Goal: Task Accomplishment & Management: Complete application form

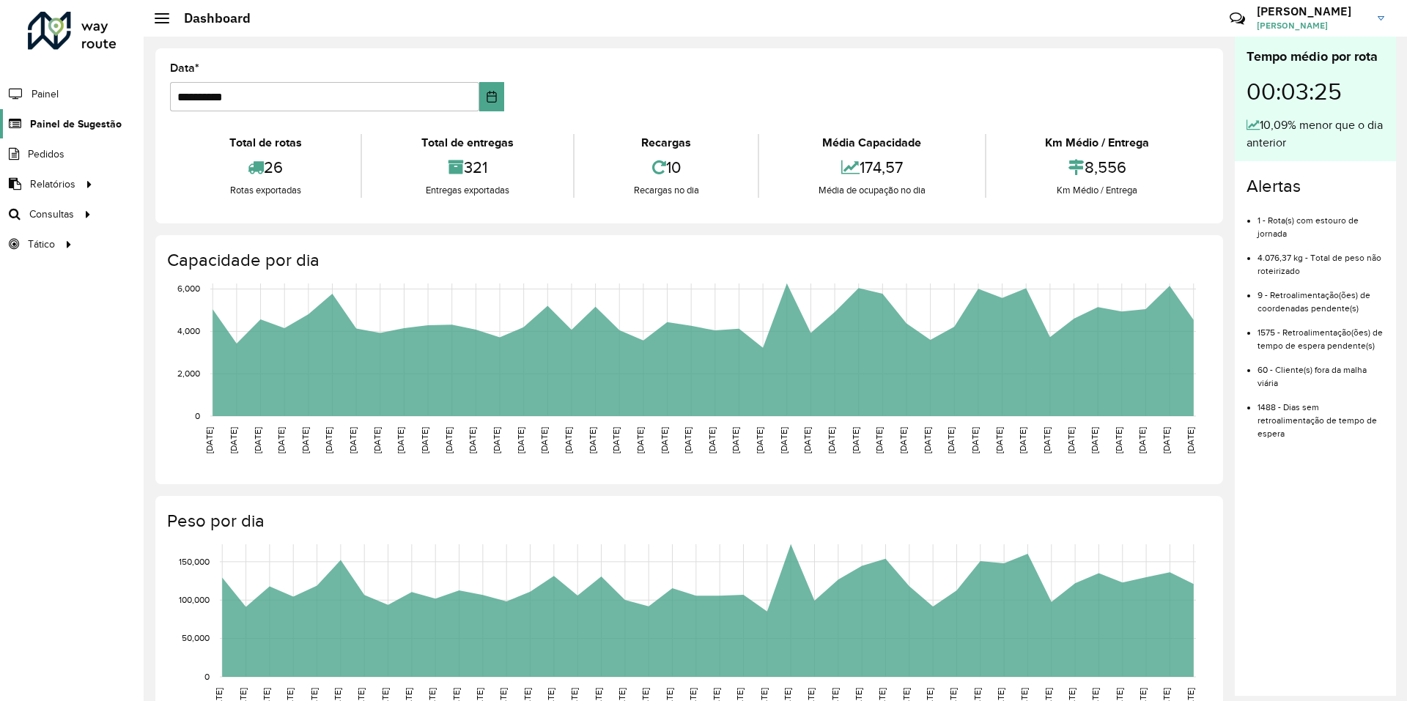
click at [107, 128] on span "Painel de Sugestão" at bounding box center [76, 124] width 92 height 15
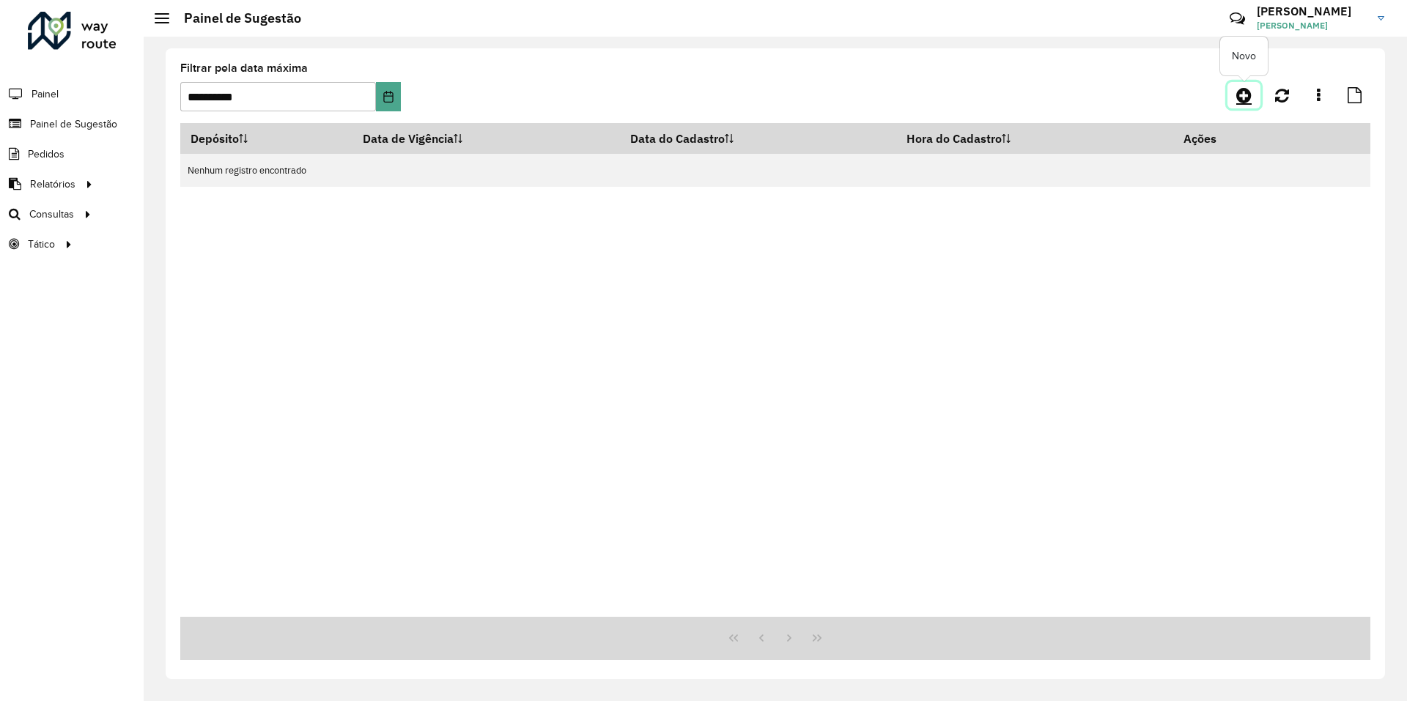
click at [1245, 93] on icon at bounding box center [1243, 95] width 15 height 18
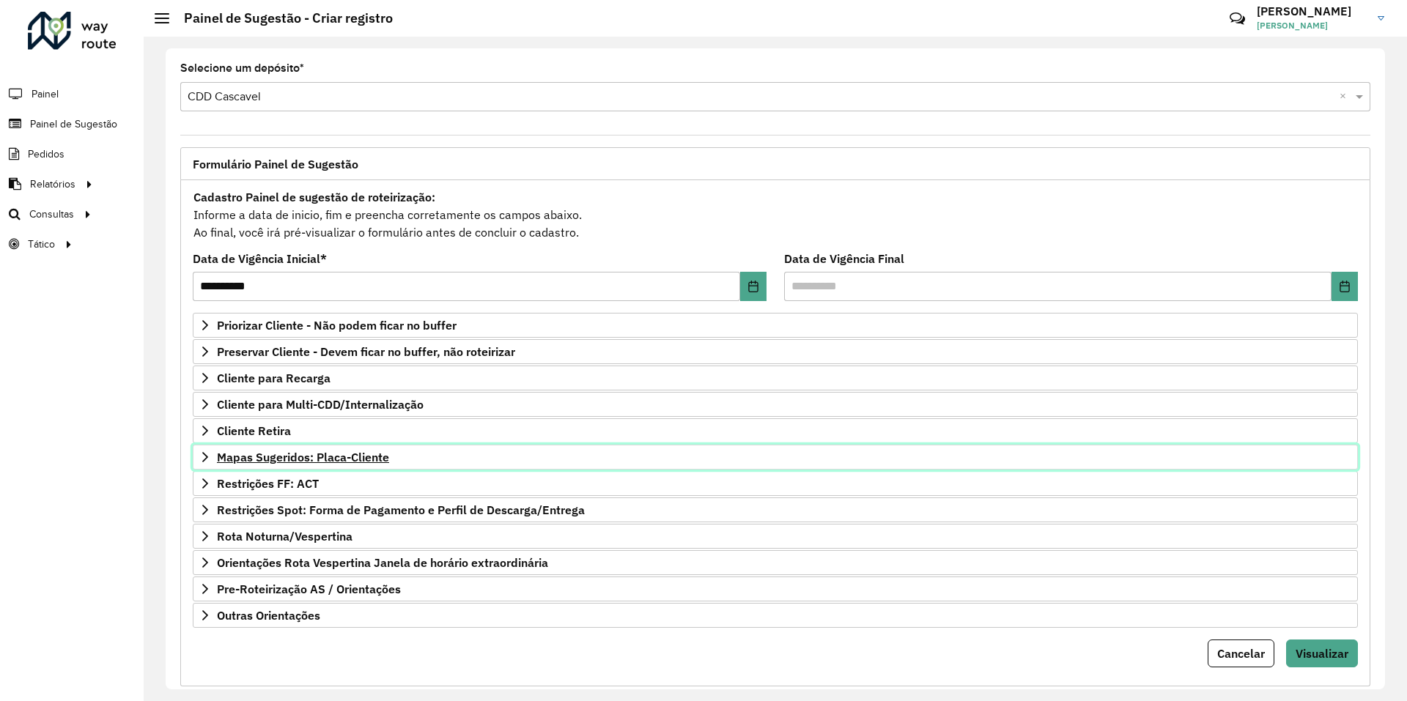
click at [314, 461] on span "Mapas Sugeridos: Placa-Cliente" at bounding box center [303, 457] width 172 height 12
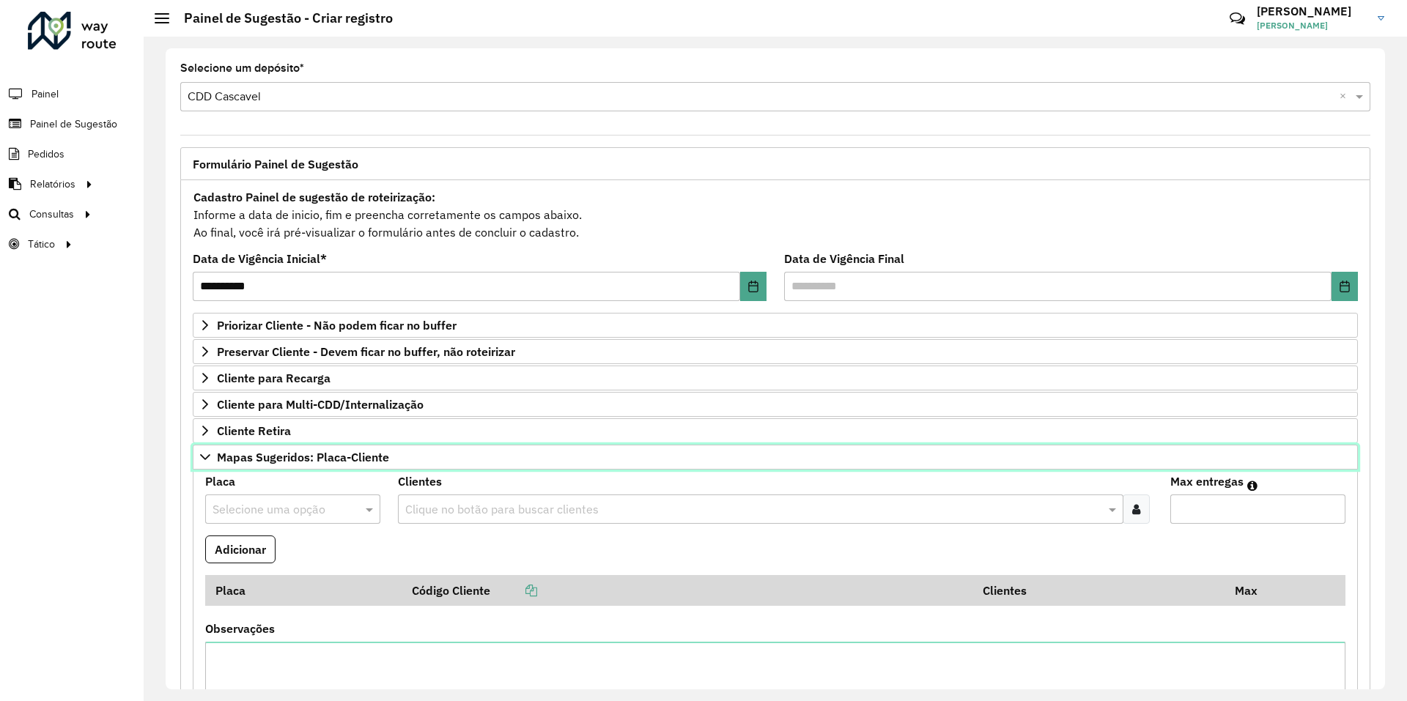
scroll to position [155, 0]
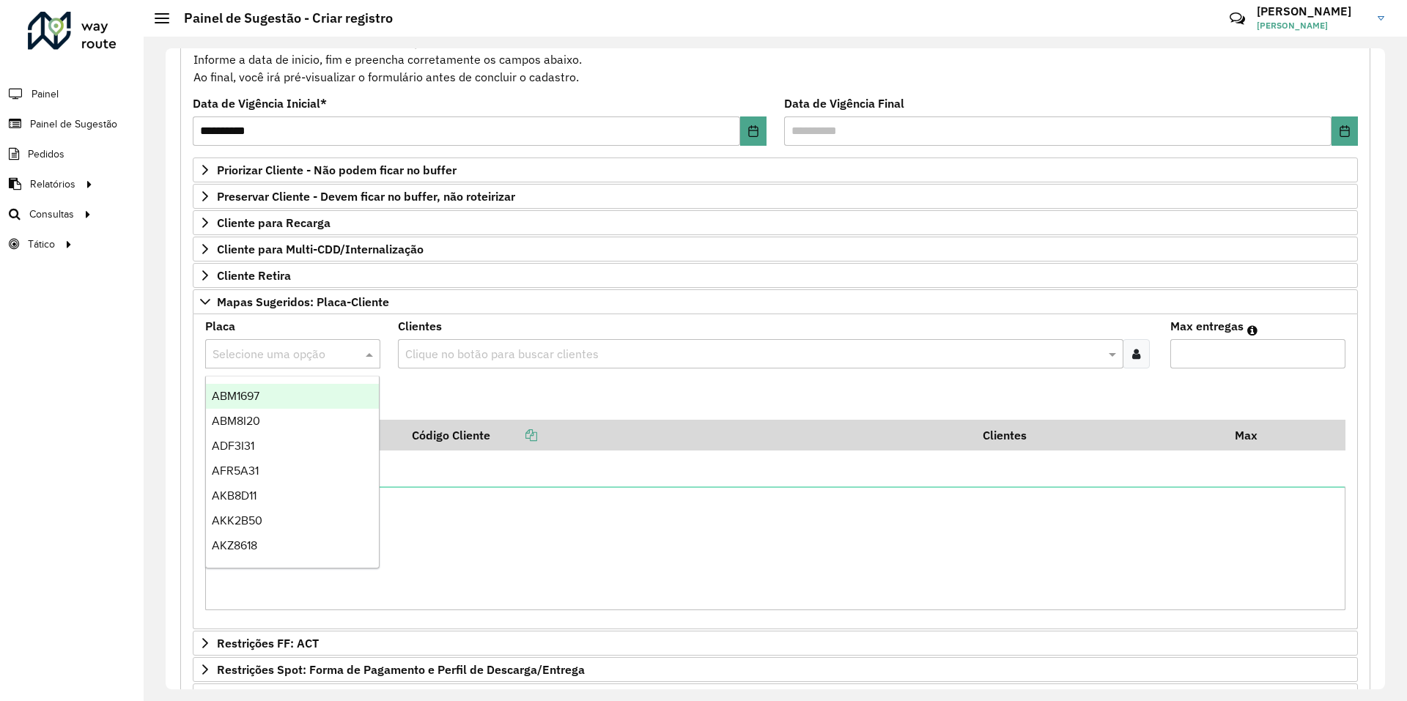
click at [290, 342] on div "Selecione uma opção" at bounding box center [292, 353] width 175 height 29
type input "***"
click at [272, 394] on div "RAI3087" at bounding box center [292, 396] width 173 height 25
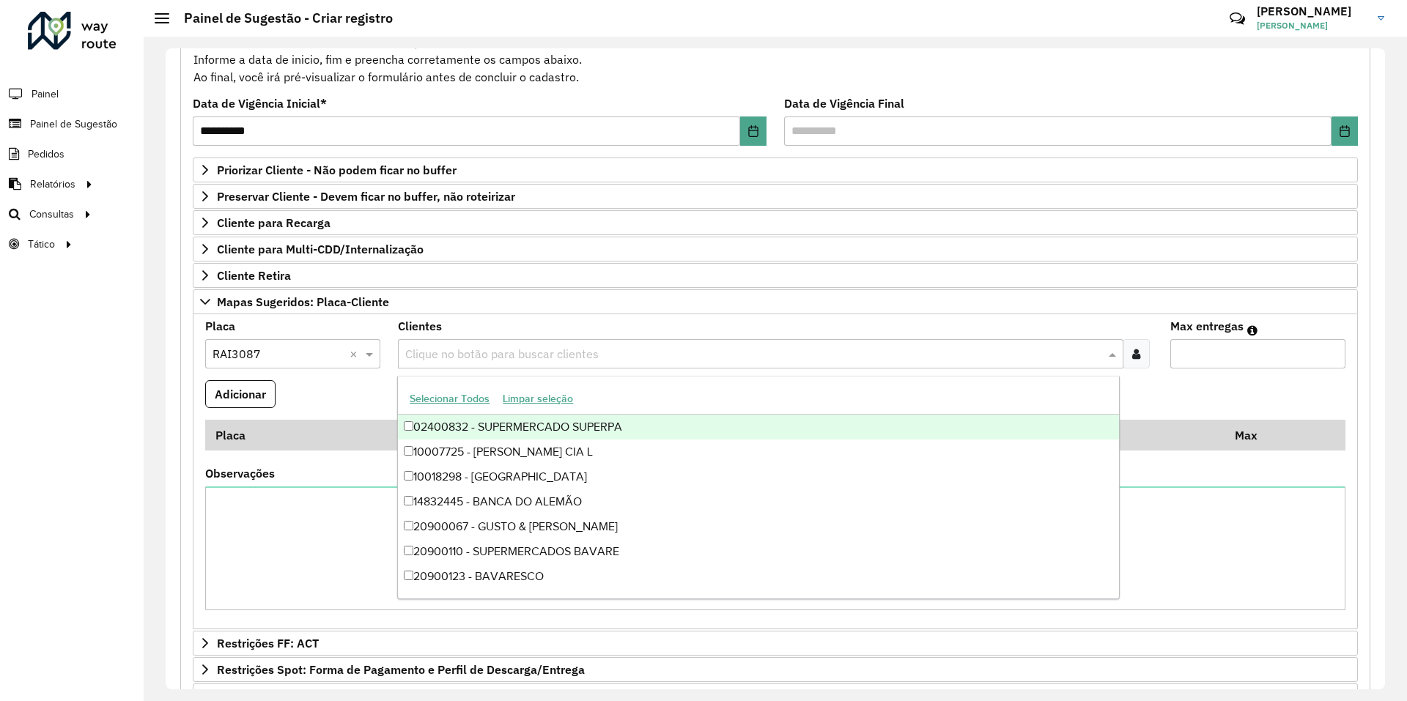
click at [433, 355] on input "text" at bounding box center [753, 355] width 703 height 18
type input "*****"
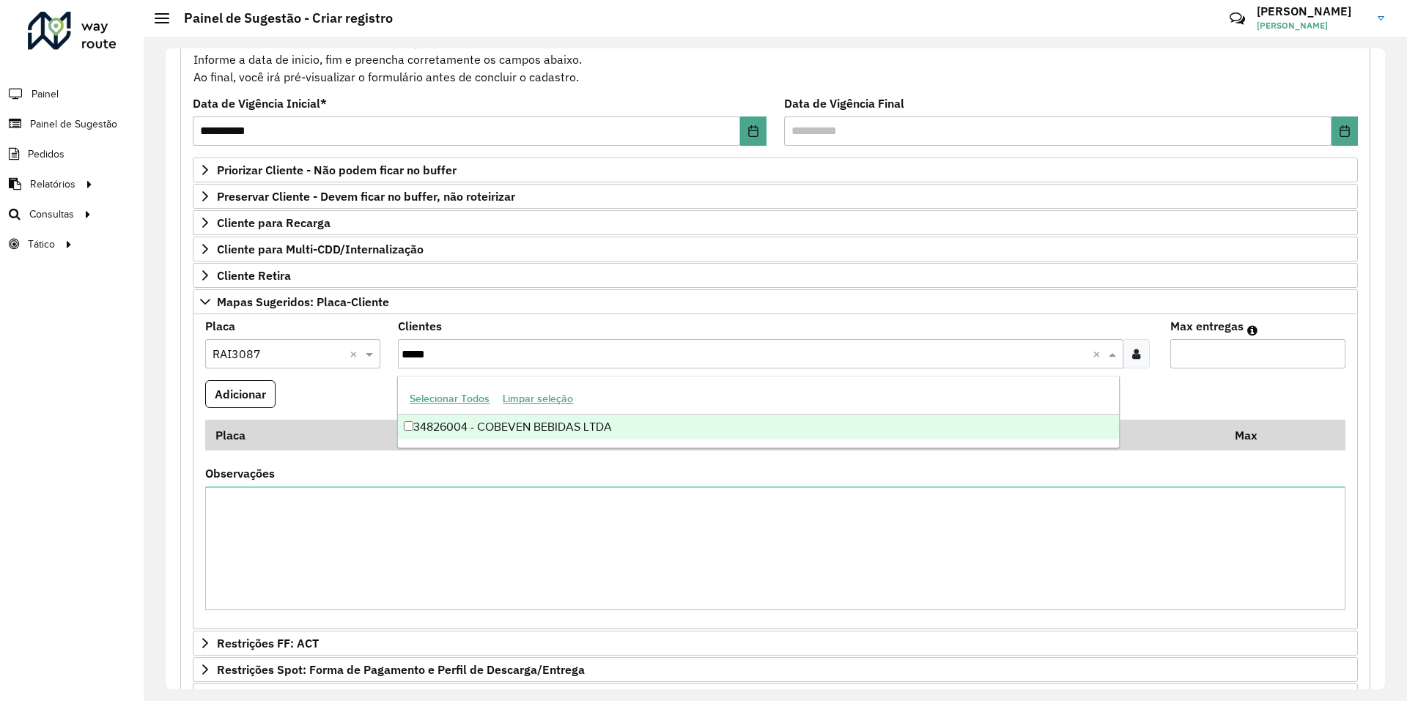
click at [500, 432] on div "34826004 - COBEVEN BEBIDAS LTDA" at bounding box center [758, 427] width 720 height 25
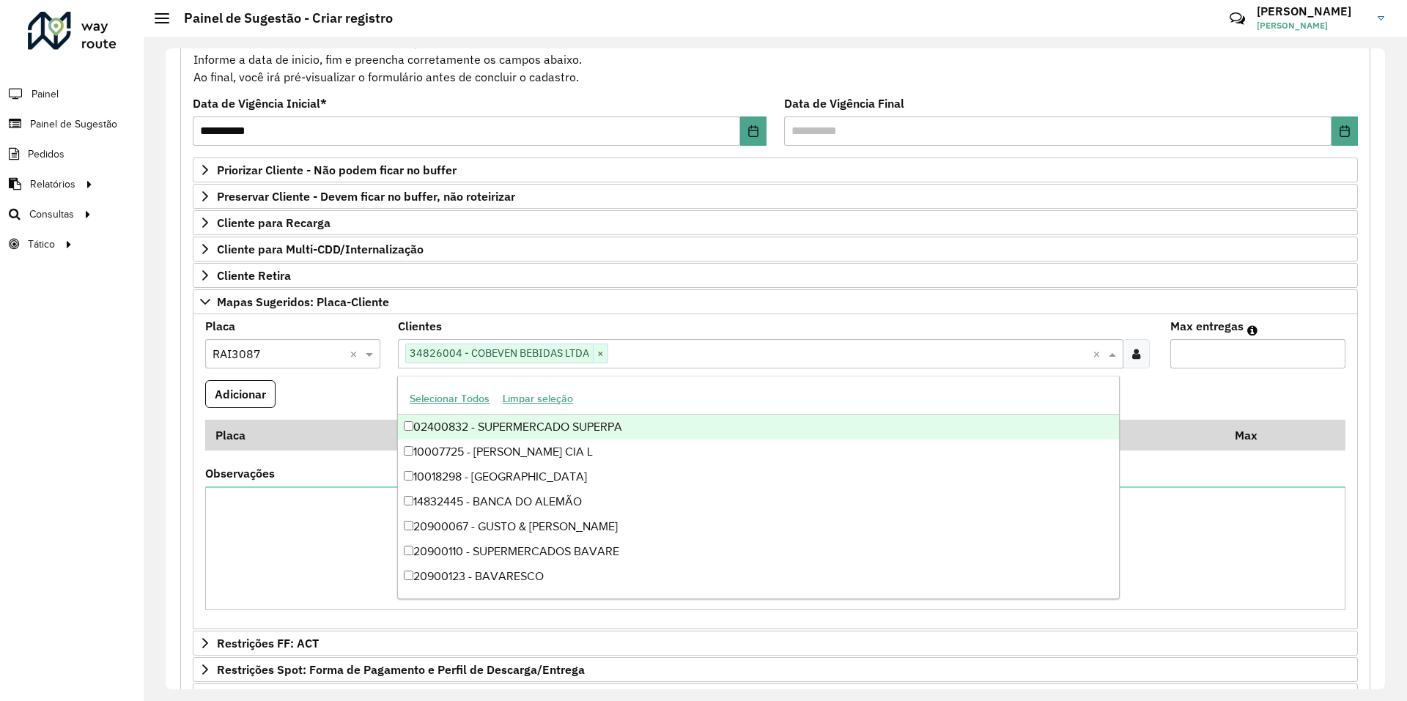
click at [1206, 352] on input "Max entregas" at bounding box center [1258, 353] width 175 height 29
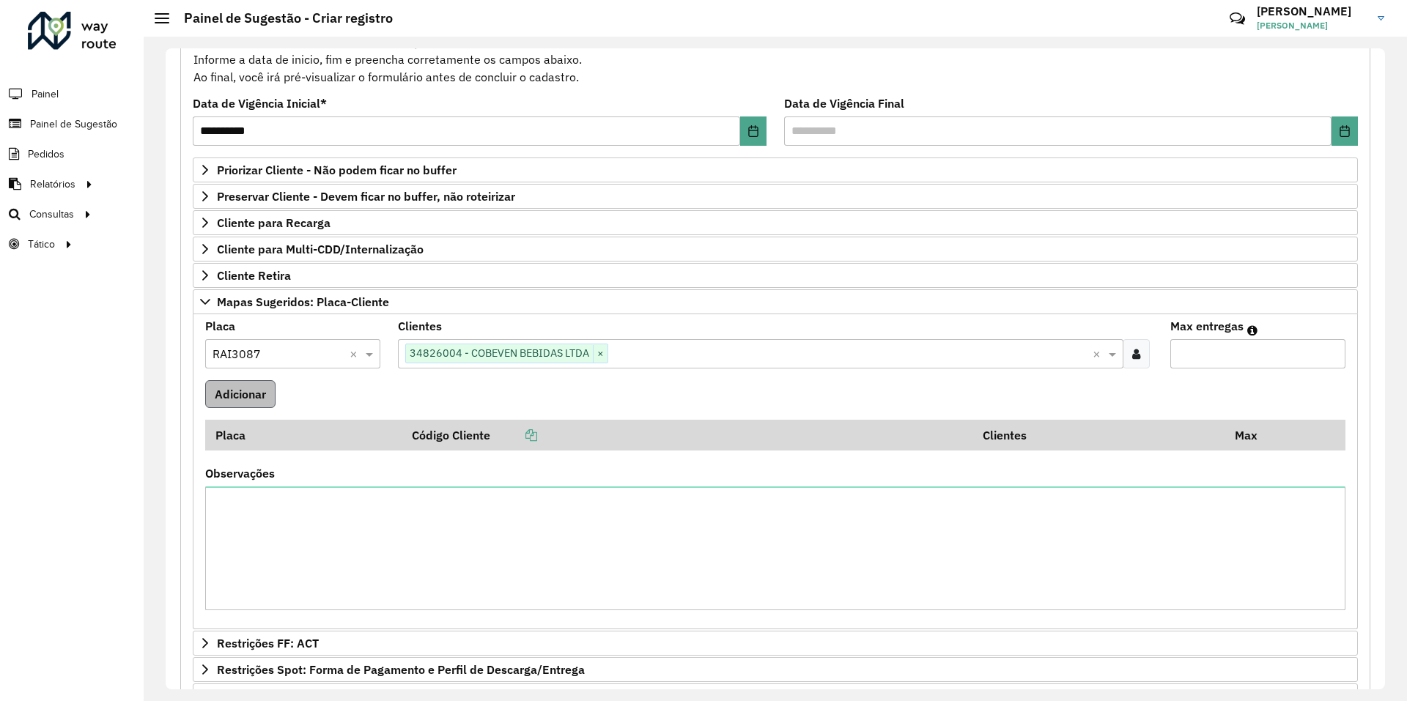
type input "*"
click at [256, 394] on button "Adicionar" at bounding box center [240, 394] width 70 height 28
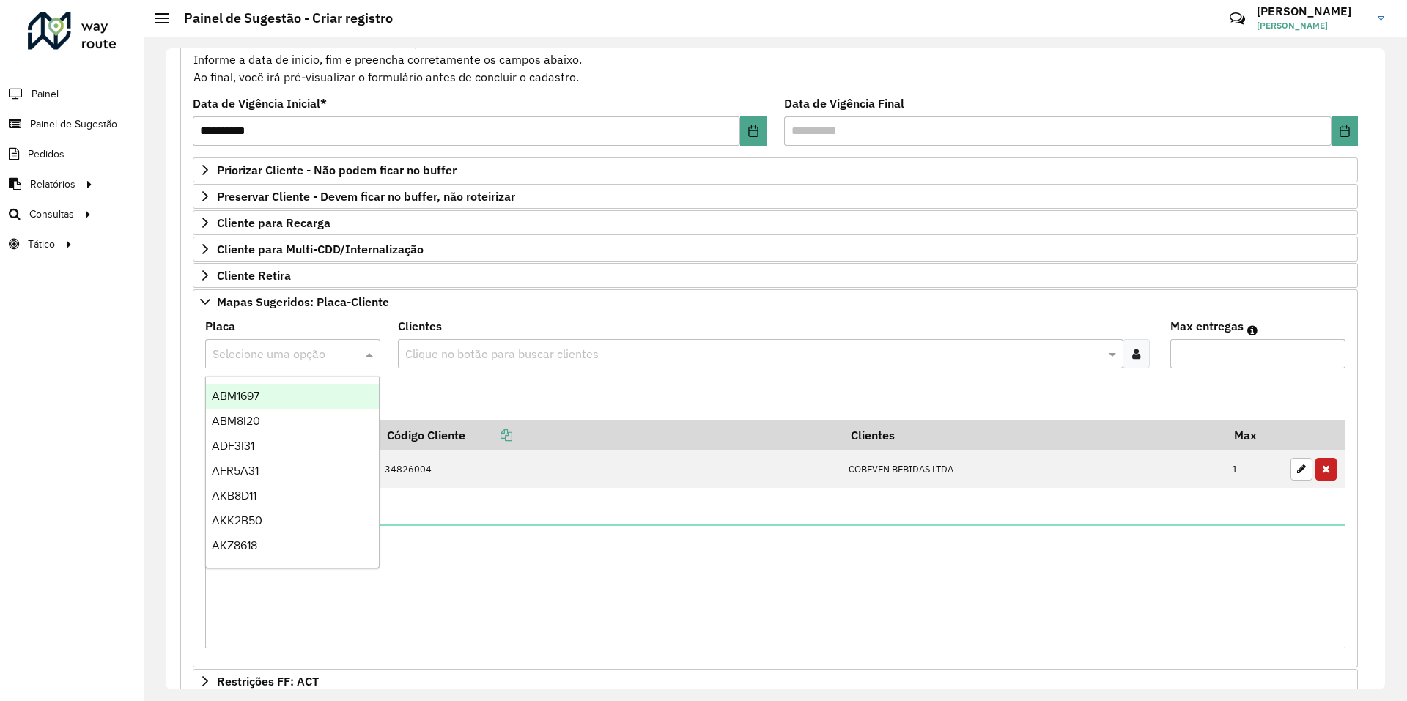
click at [325, 356] on input "text" at bounding box center [278, 355] width 131 height 18
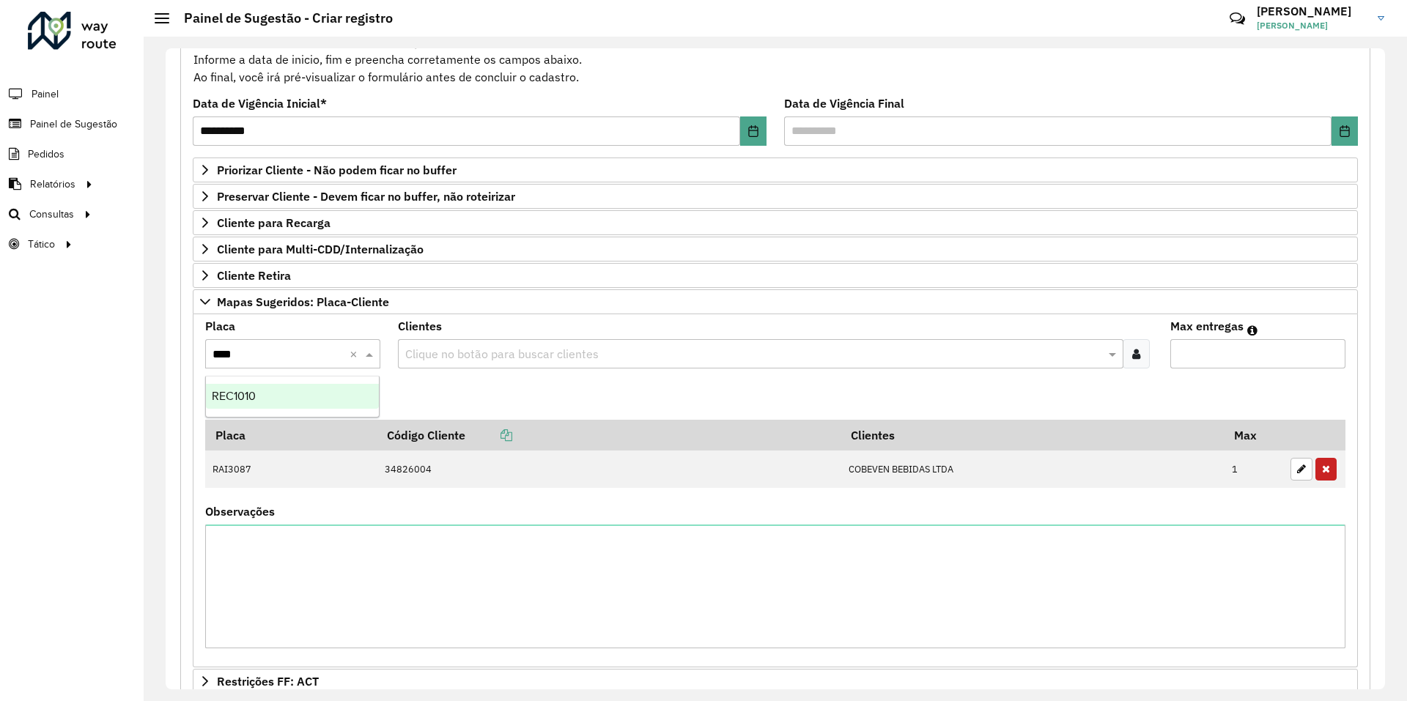
type input "*****"
drag, startPoint x: 314, startPoint y: 361, endPoint x: 234, endPoint y: 354, distance: 80.2
click at [234, 354] on input "*****" at bounding box center [278, 355] width 131 height 18
click at [347, 353] on div "*****" at bounding box center [292, 353] width 175 height 19
type input "***"
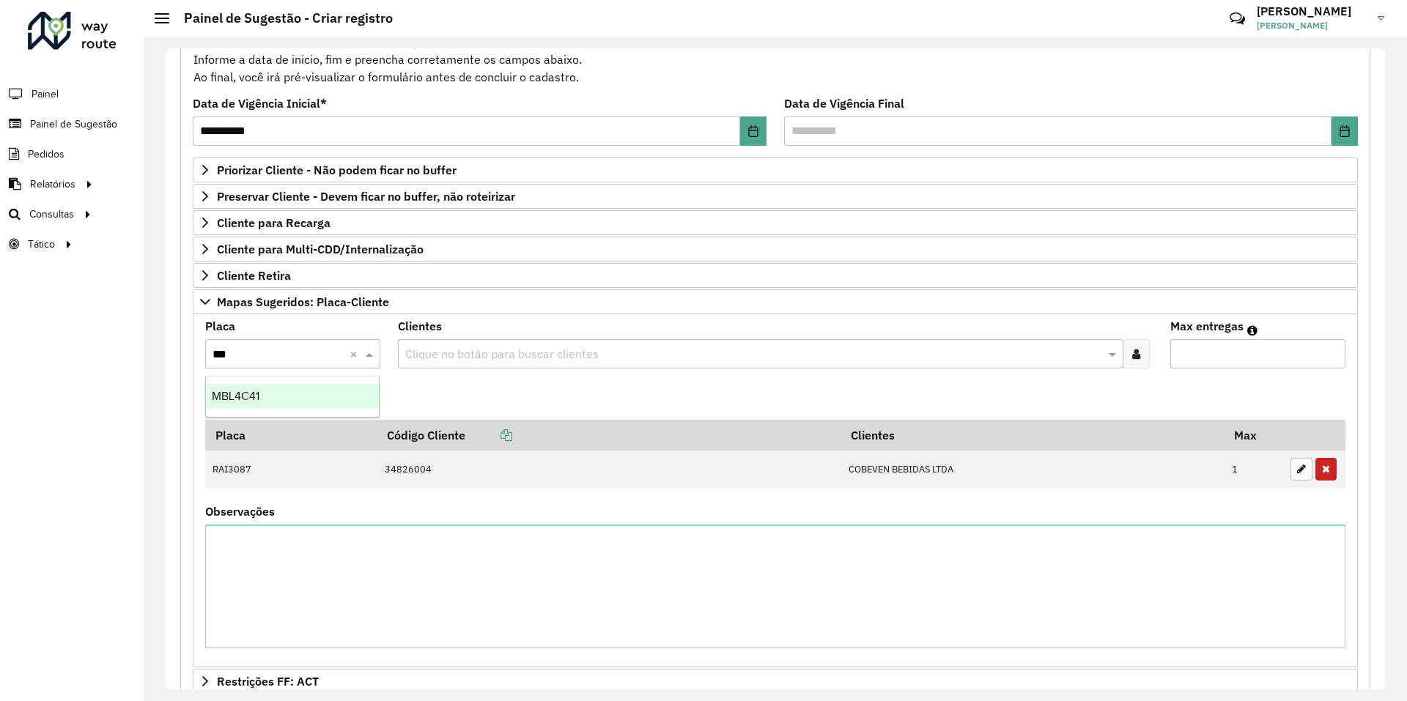
click at [237, 390] on span "MBL4C41" at bounding box center [236, 396] width 48 height 12
click at [462, 364] on div "Clique no botão para buscar clientes" at bounding box center [760, 353] width 725 height 29
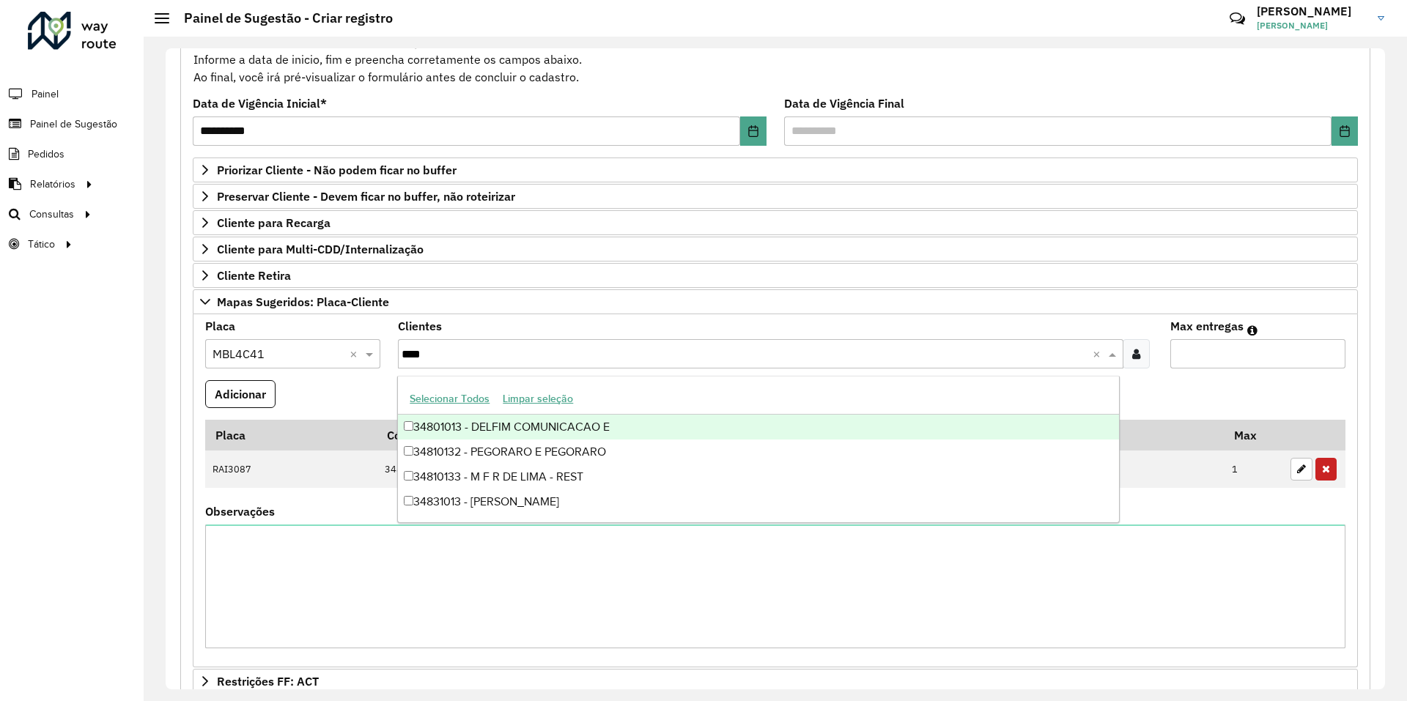
type input "*****"
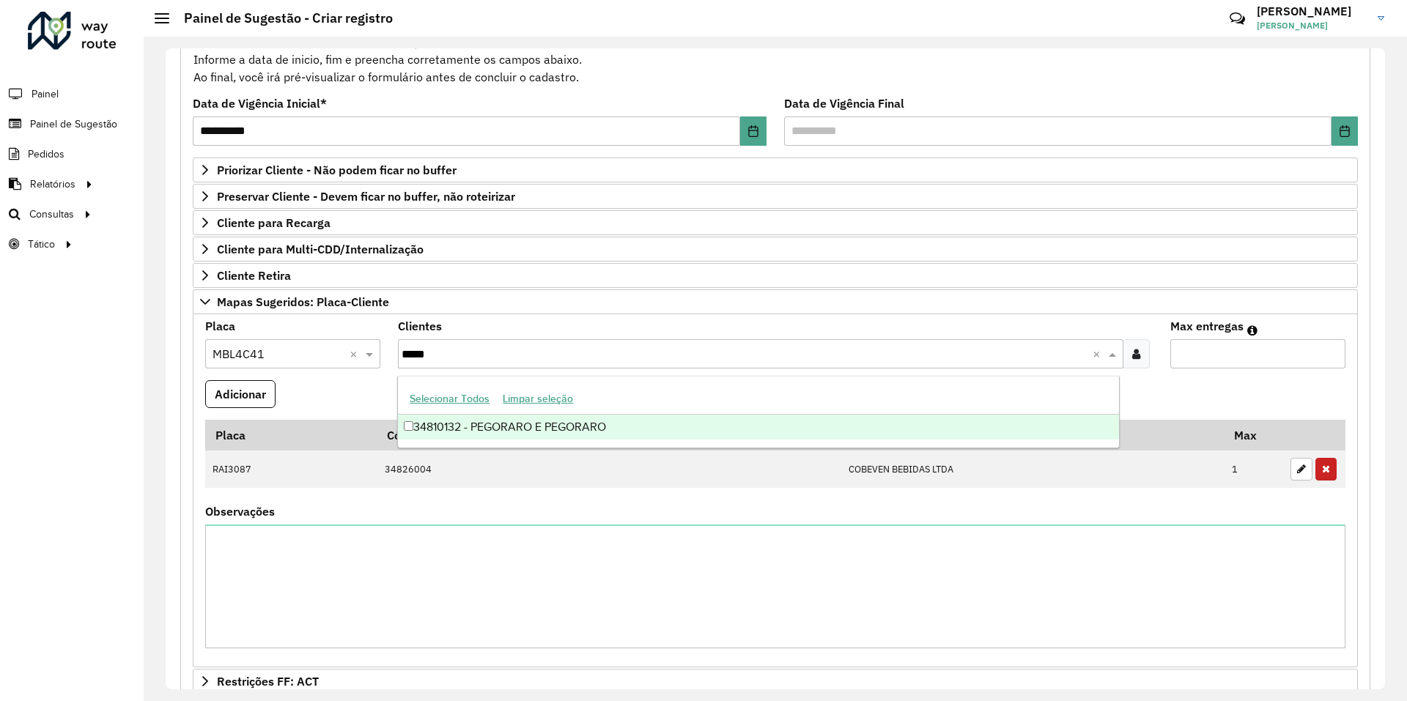
click at [504, 421] on div "34810132 - PEGORARO E PEGORARO" at bounding box center [758, 427] width 720 height 25
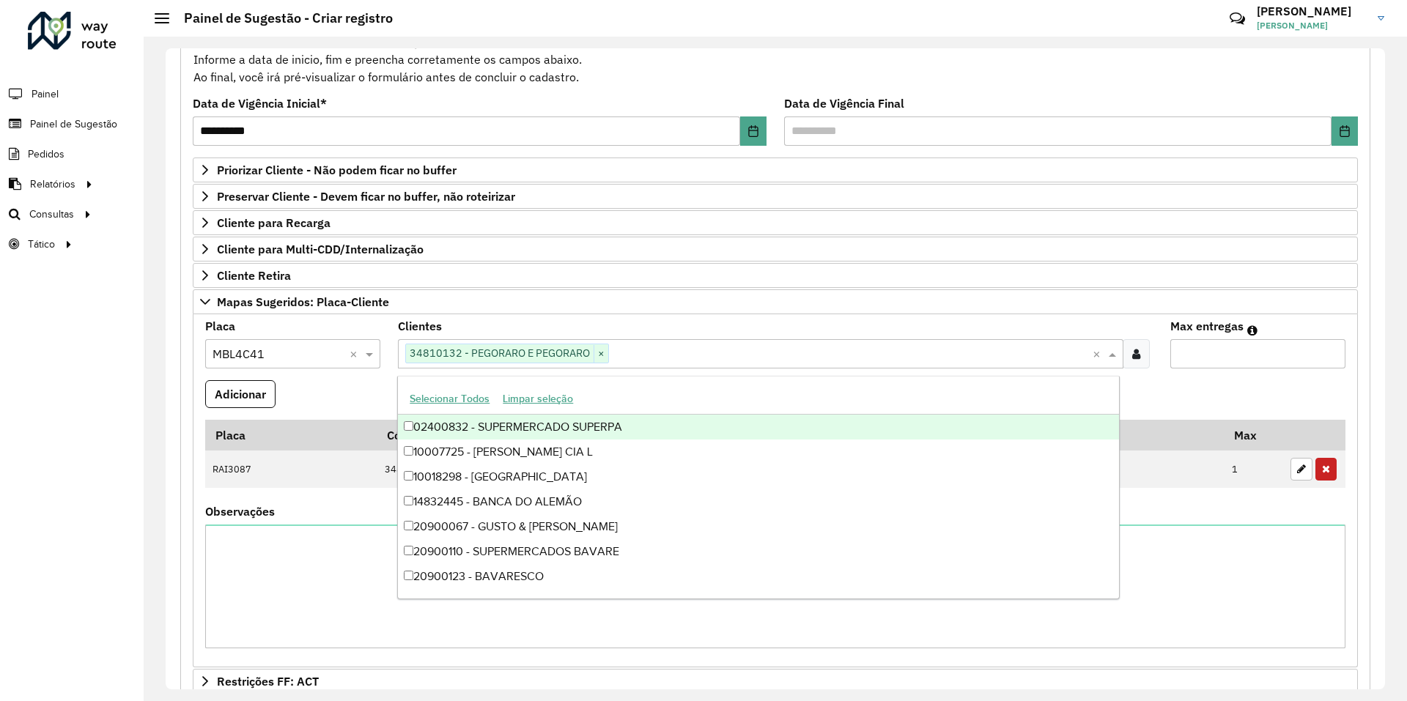
click at [1228, 354] on input "Max entregas" at bounding box center [1258, 353] width 175 height 29
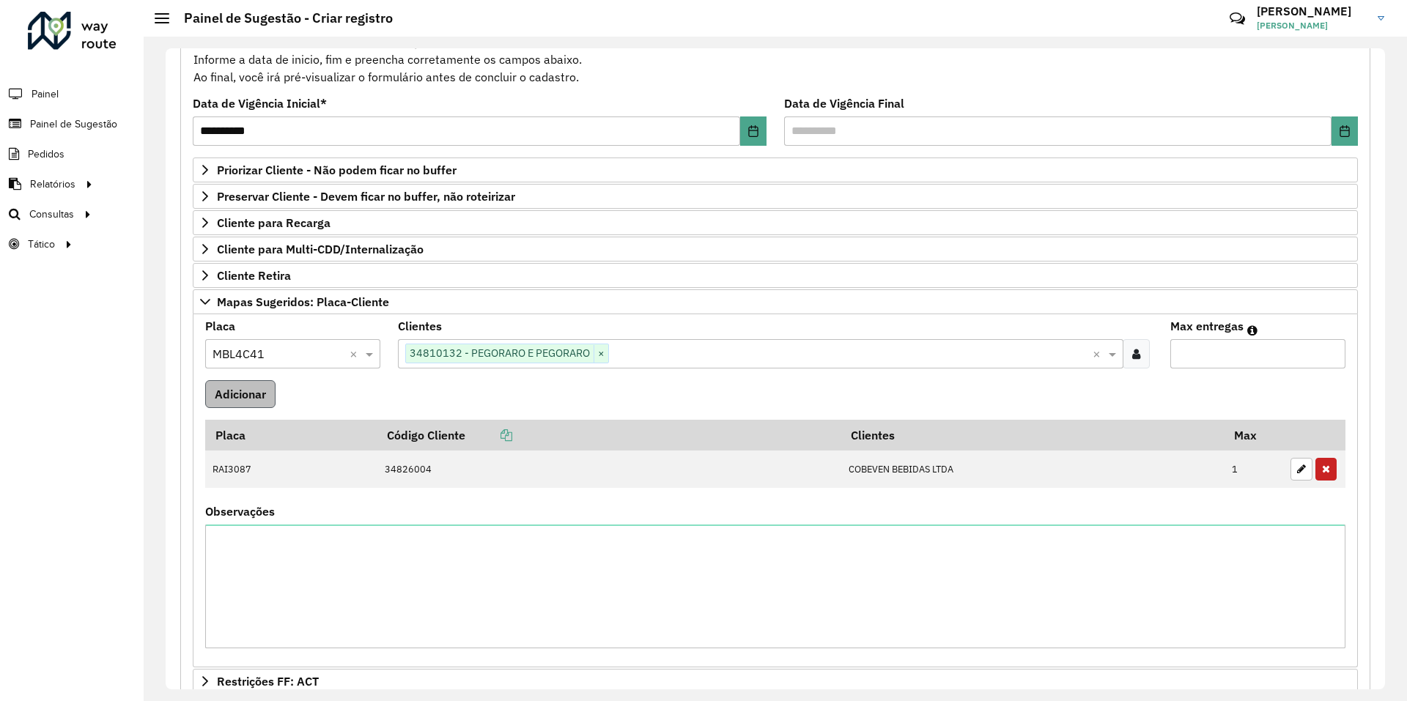
type input "*"
drag, startPoint x: 253, startPoint y: 391, endPoint x: 261, endPoint y: 391, distance: 8.1
click at [252, 391] on button "Adicionar" at bounding box center [240, 394] width 70 height 28
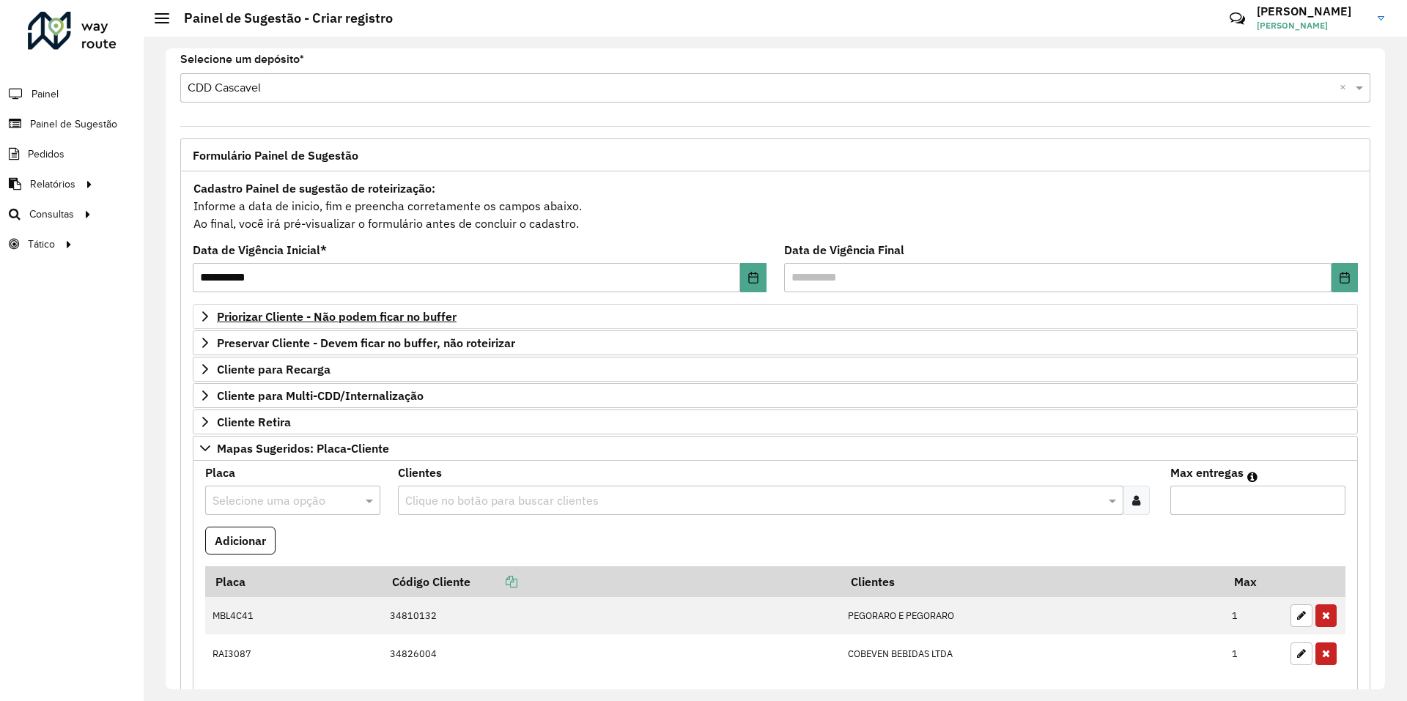
scroll to position [0, 0]
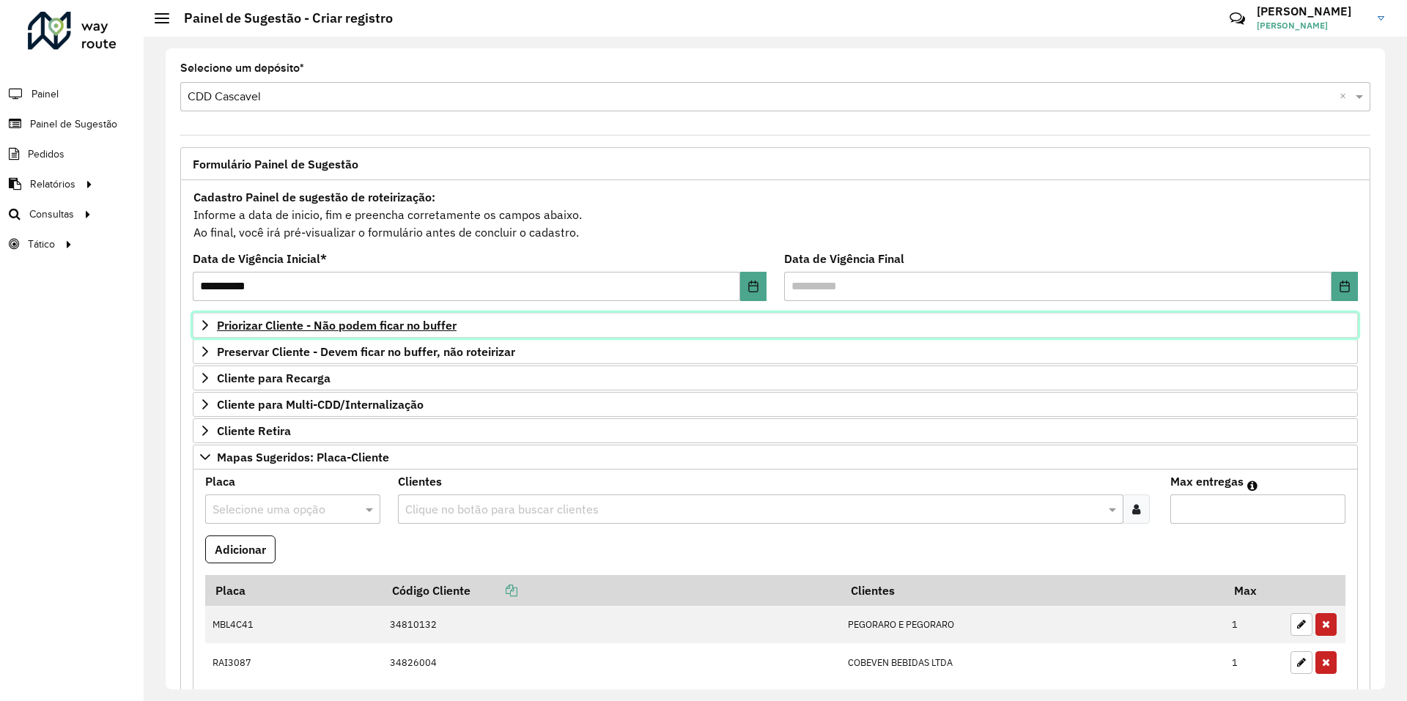
click at [357, 335] on link "Priorizar Cliente - Não podem ficar no buffer" at bounding box center [775, 325] width 1165 height 25
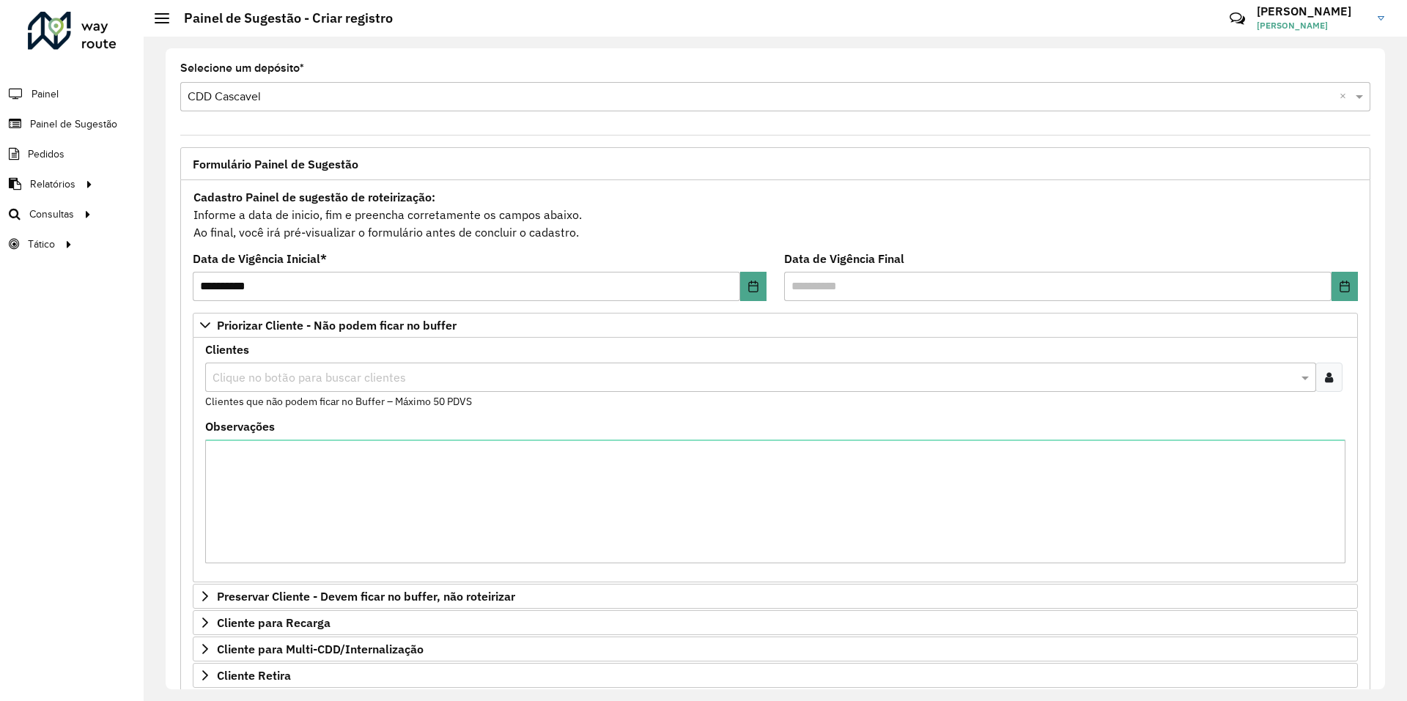
click at [1325, 375] on icon at bounding box center [1329, 378] width 8 height 12
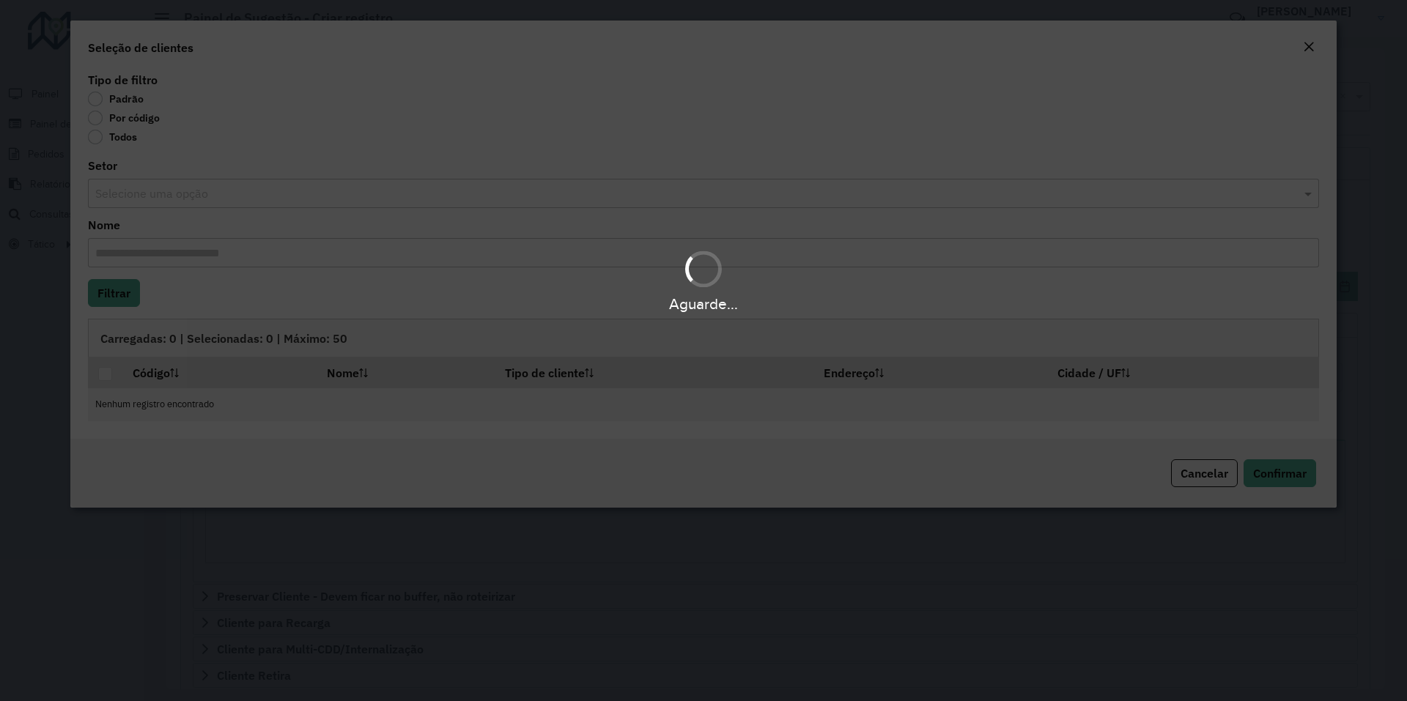
click at [127, 121] on div "Aguarde..." at bounding box center [703, 350] width 1407 height 701
click at [126, 121] on div "Aguarde..." at bounding box center [703, 350] width 1407 height 701
click at [126, 121] on label "Por código" at bounding box center [124, 118] width 72 height 15
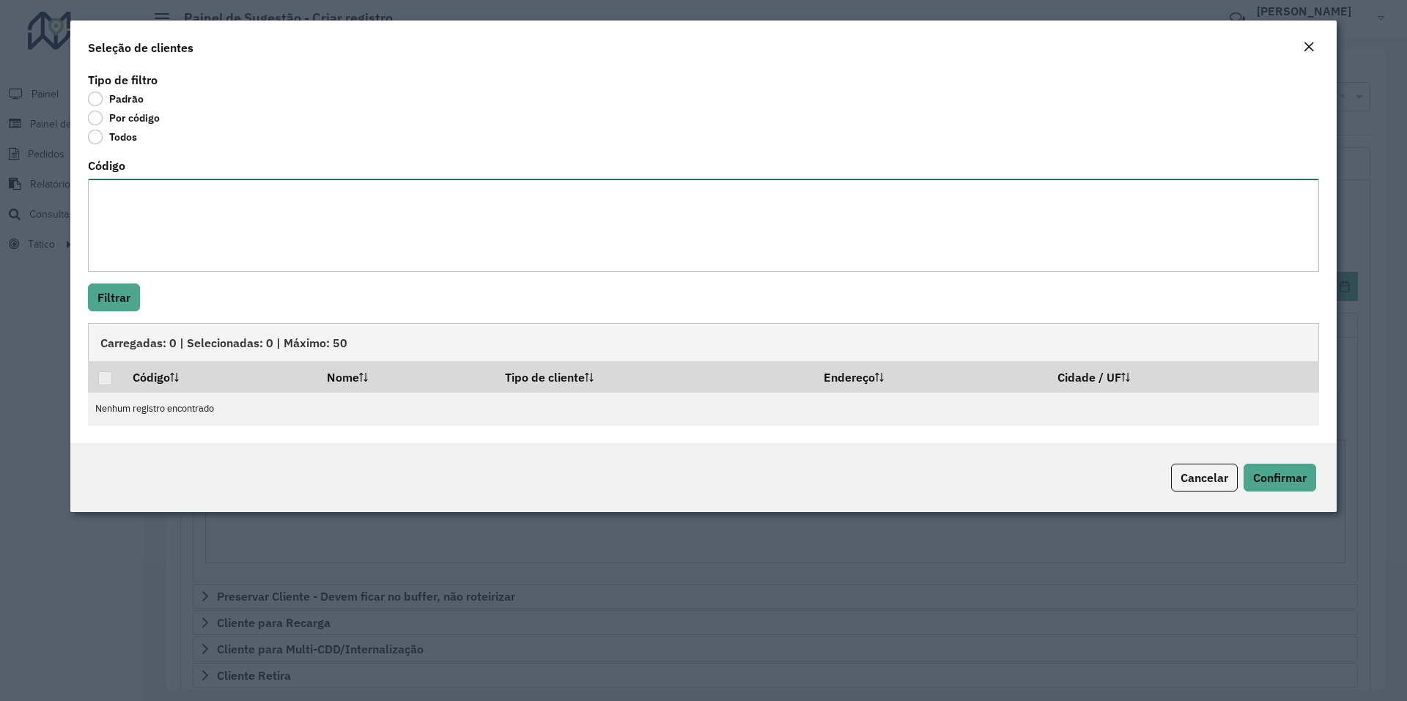
click at [183, 238] on textarea "Código" at bounding box center [703, 225] width 1231 height 93
paste textarea "**** **** ****** ****** ****** ***** ***** ****"
paste textarea "*****"
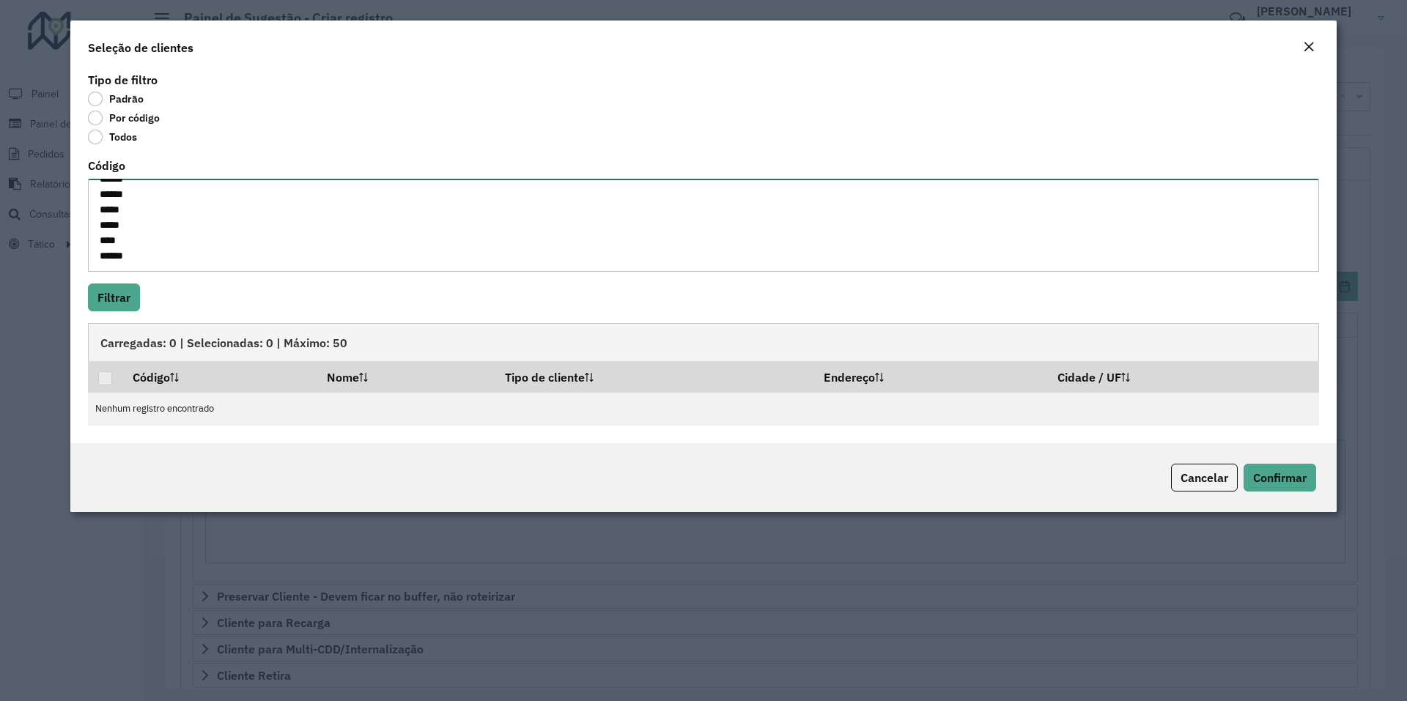
paste textarea "*****"
paste textarea "* *****"
type textarea "**** **** ****** ****** ****** ***** ***** **** ***** ****** *****"
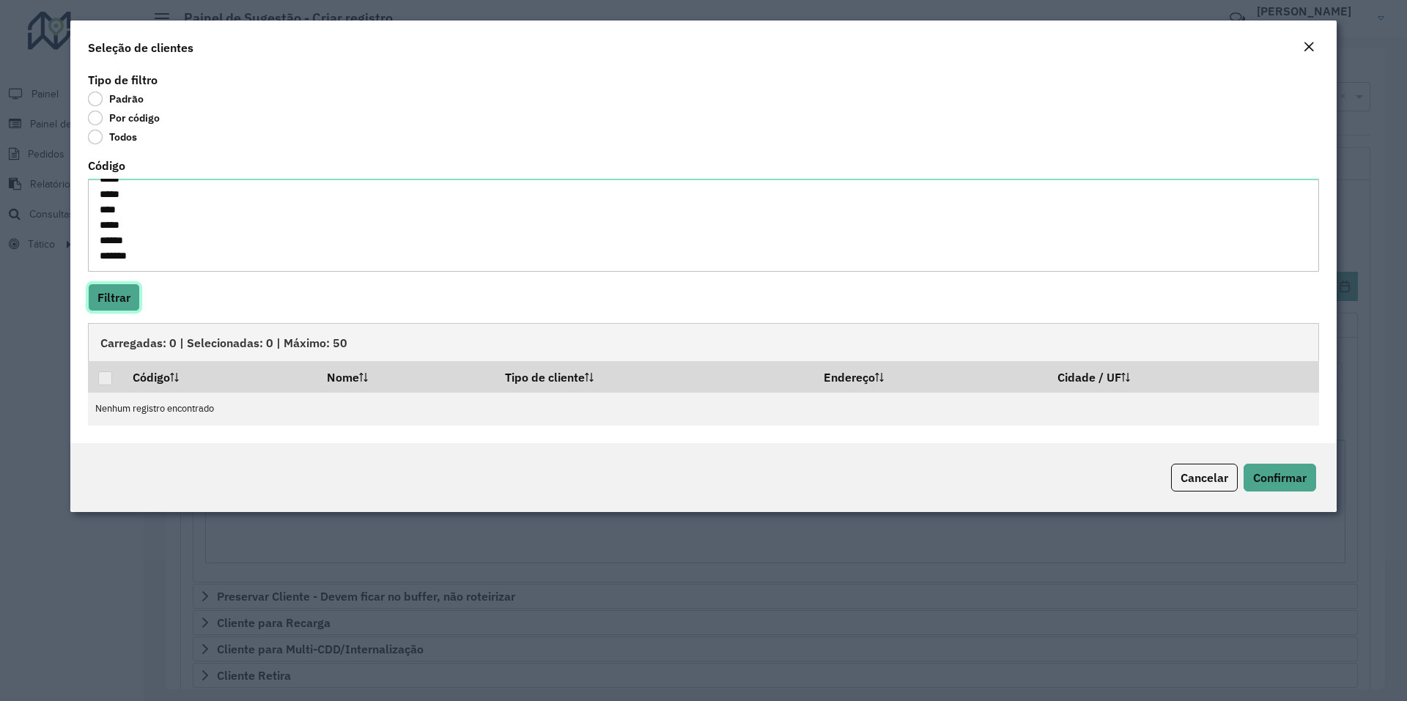
click at [125, 304] on button "Filtrar" at bounding box center [114, 298] width 52 height 28
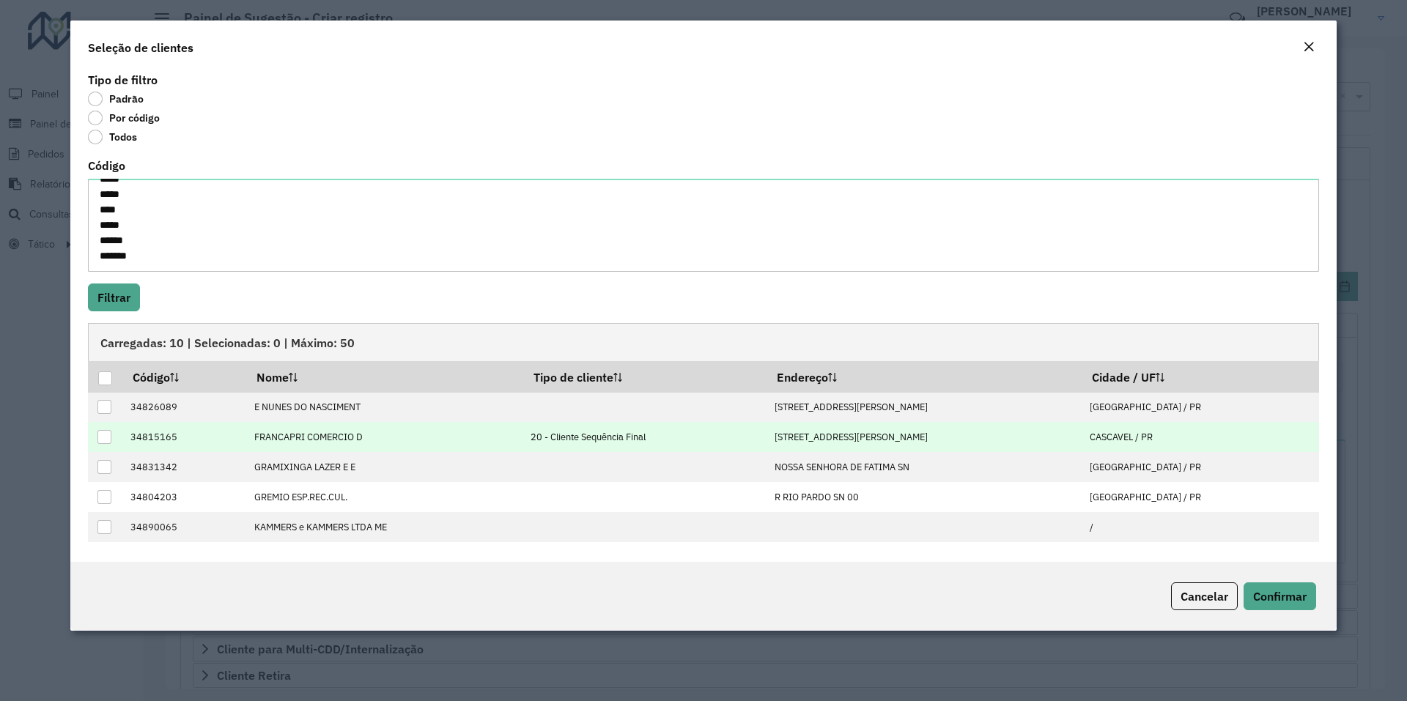
drag, startPoint x: 107, startPoint y: 380, endPoint x: 204, endPoint y: 438, distance: 112.4
click at [106, 380] on div at bounding box center [105, 379] width 14 height 14
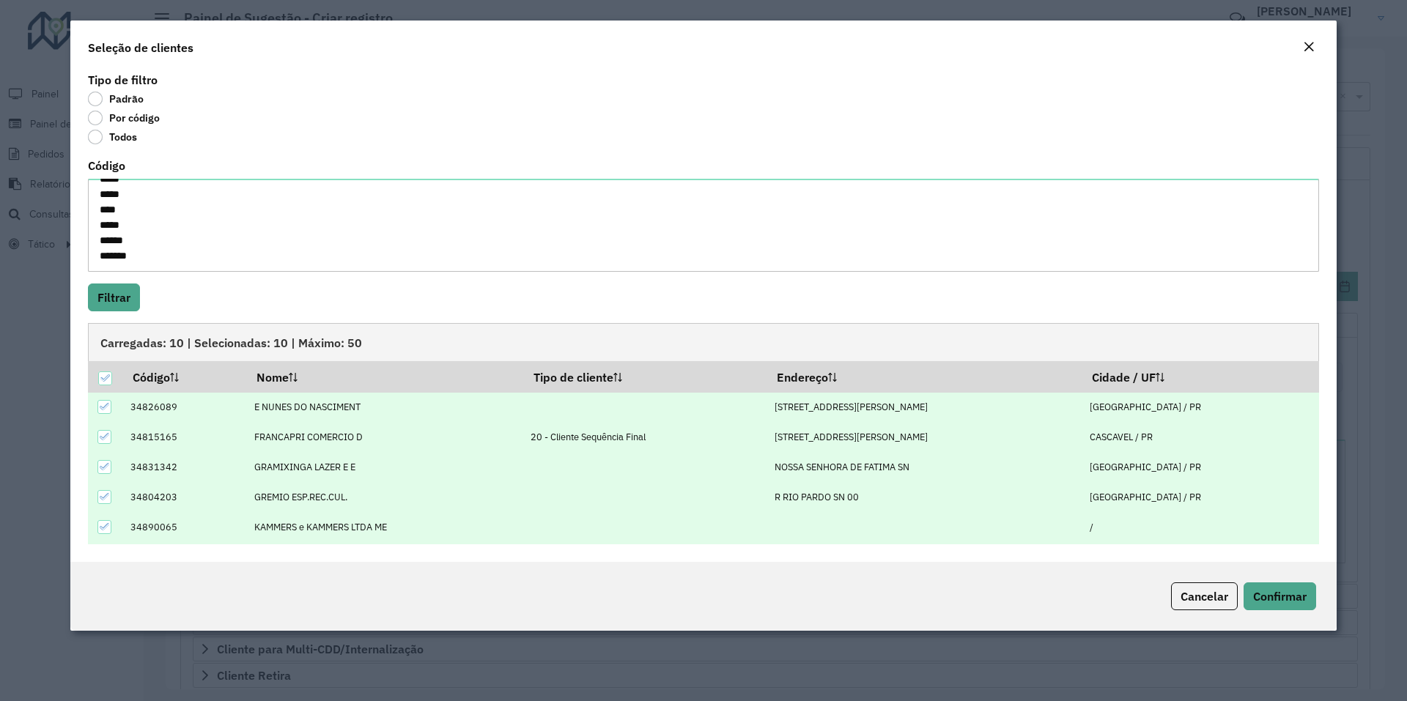
scroll to position [148, 0]
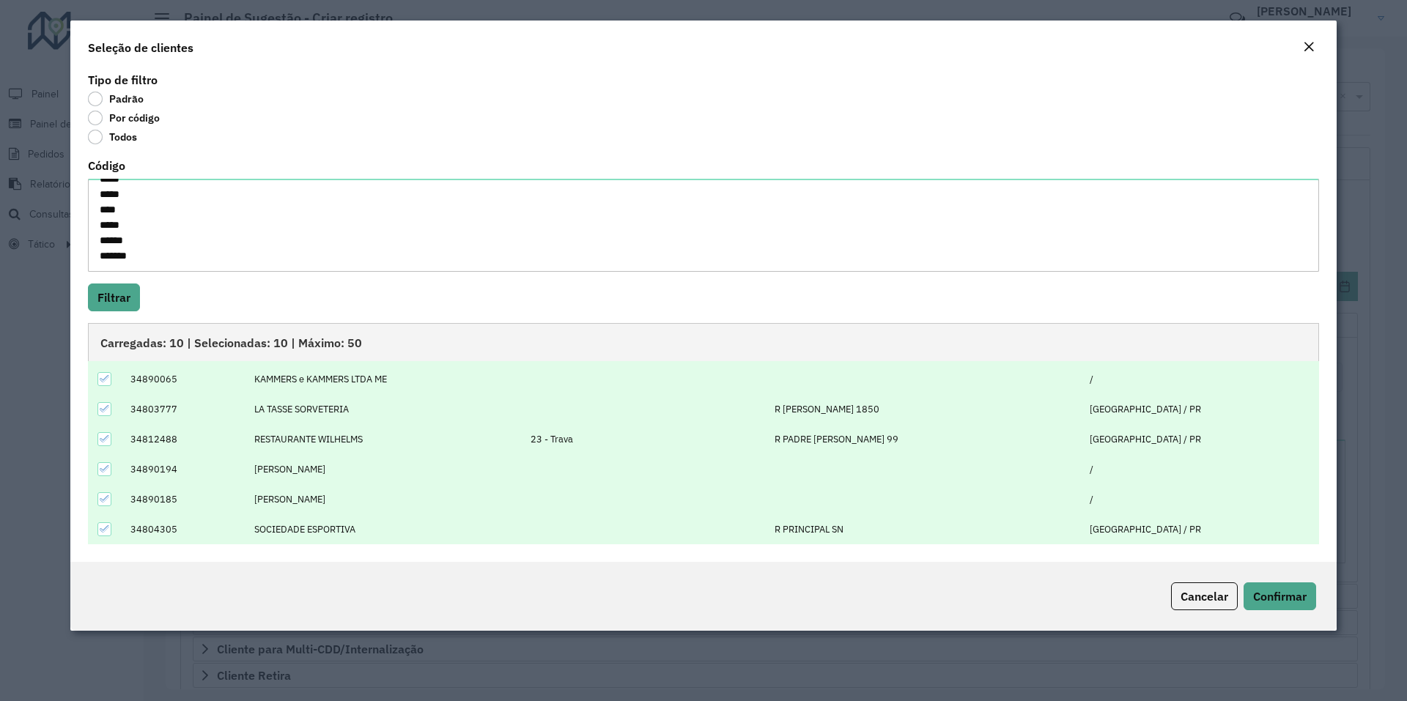
click at [1317, 604] on div "Cancelar Confirmar" at bounding box center [703, 596] width 1267 height 69
click at [1288, 603] on span "Confirmar" at bounding box center [1280, 596] width 54 height 15
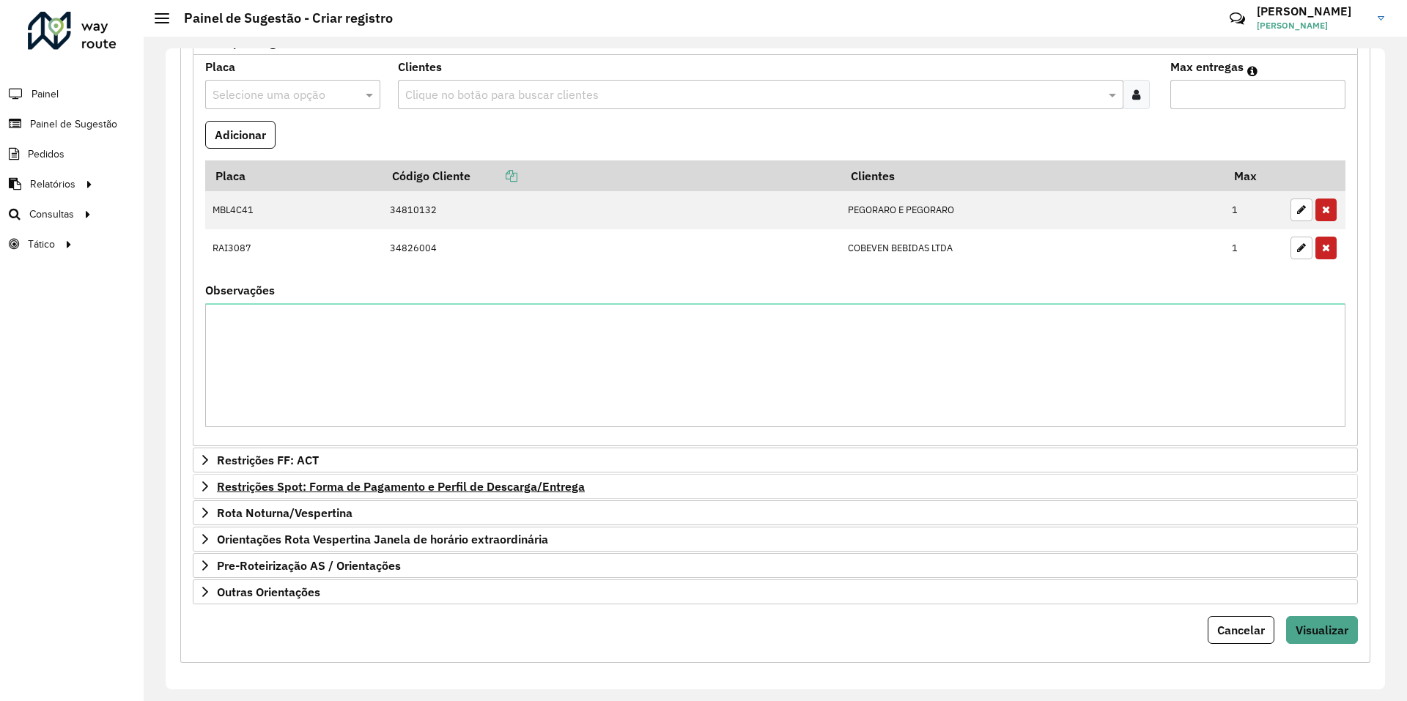
scroll to position [666, 0]
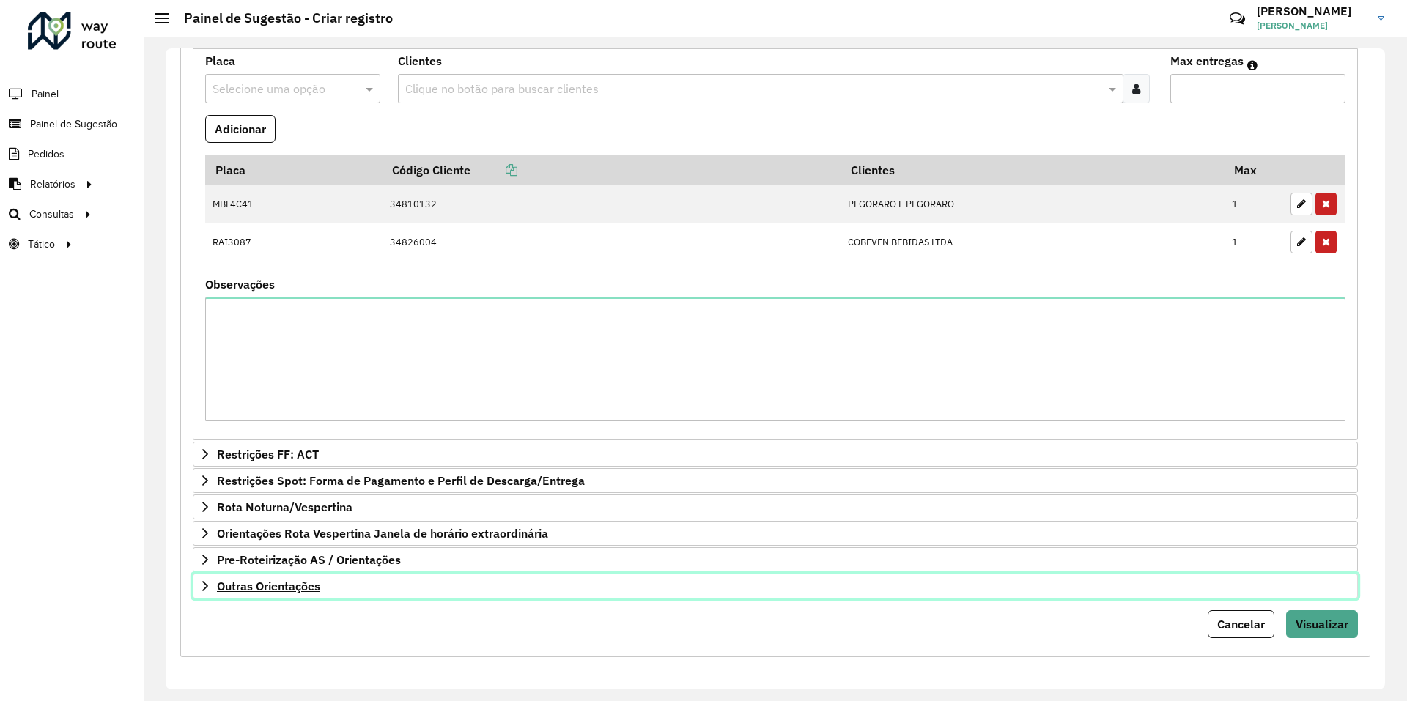
click at [257, 585] on span "Outras Orientações" at bounding box center [268, 586] width 103 height 12
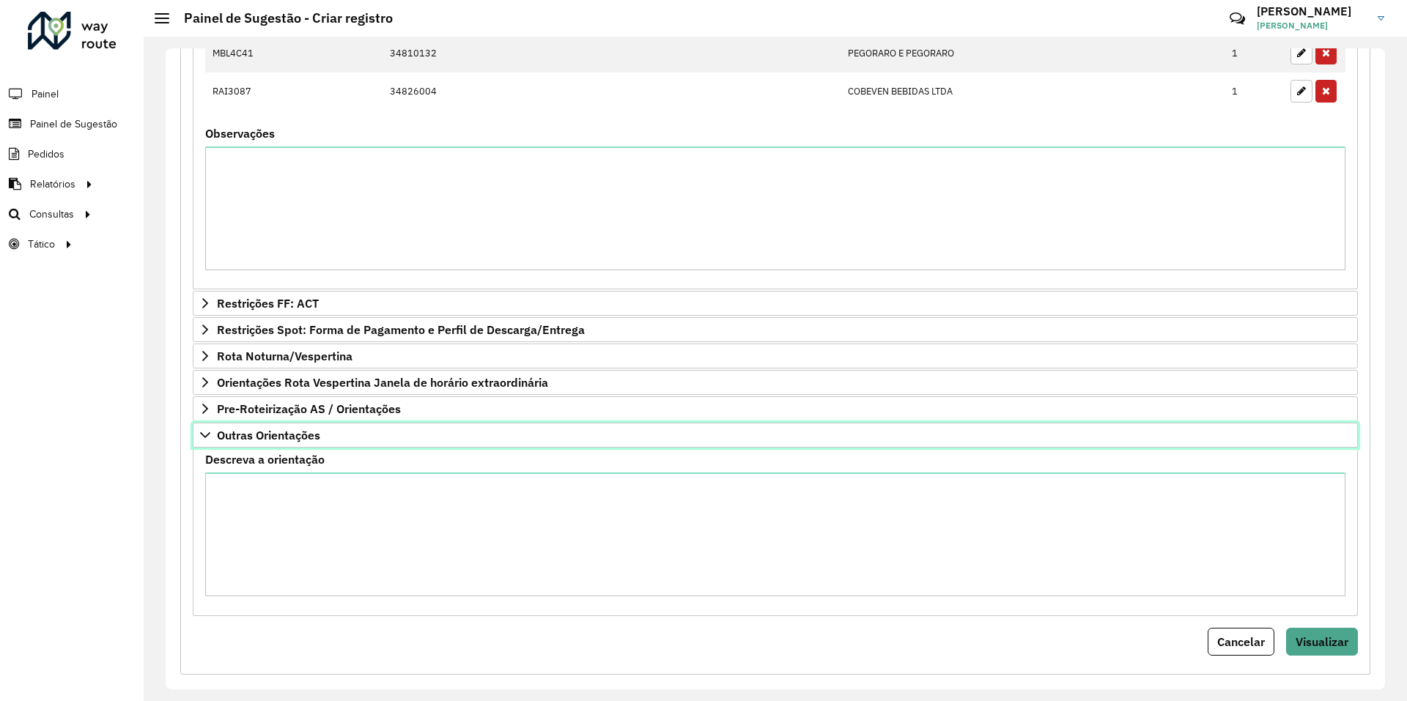
scroll to position [825, 0]
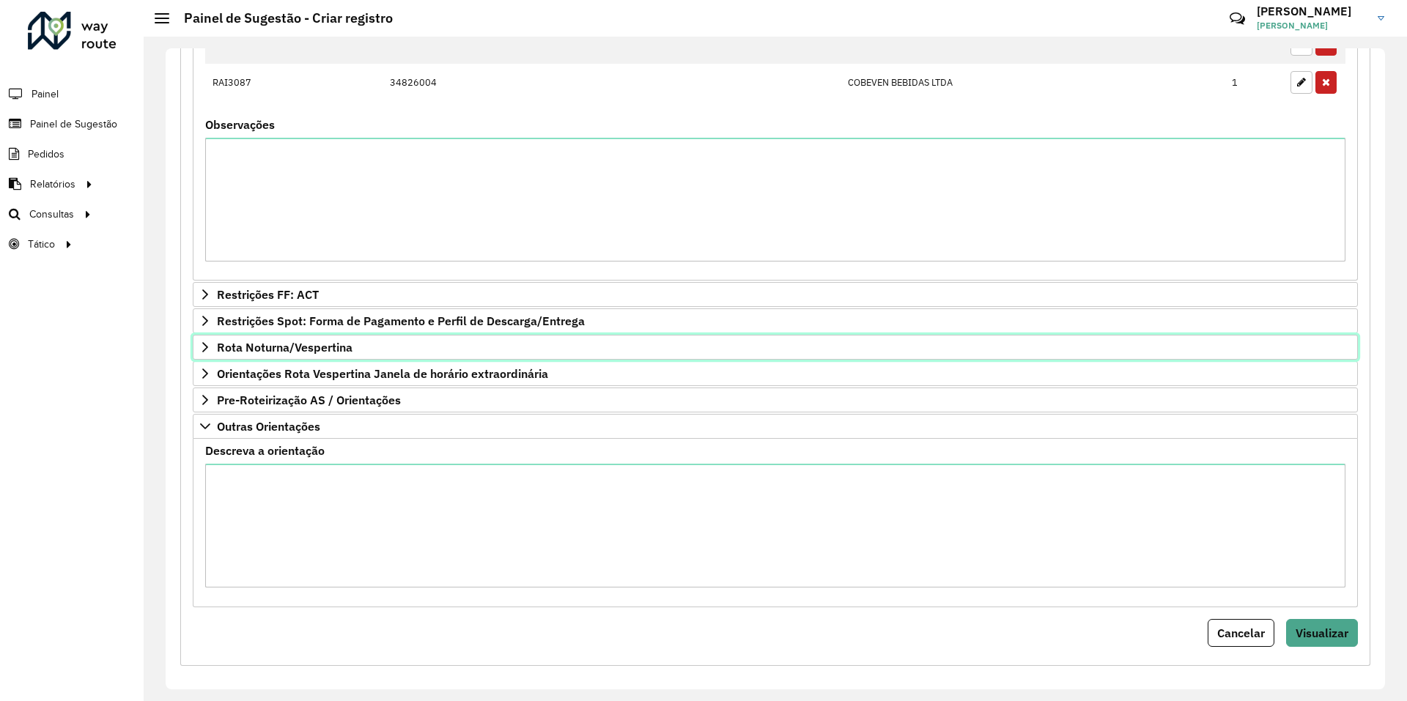
drag, startPoint x: 320, startPoint y: 343, endPoint x: 329, endPoint y: 361, distance: 19.7
click at [320, 342] on span "Rota Noturna/Vespertina" at bounding box center [285, 348] width 136 height 12
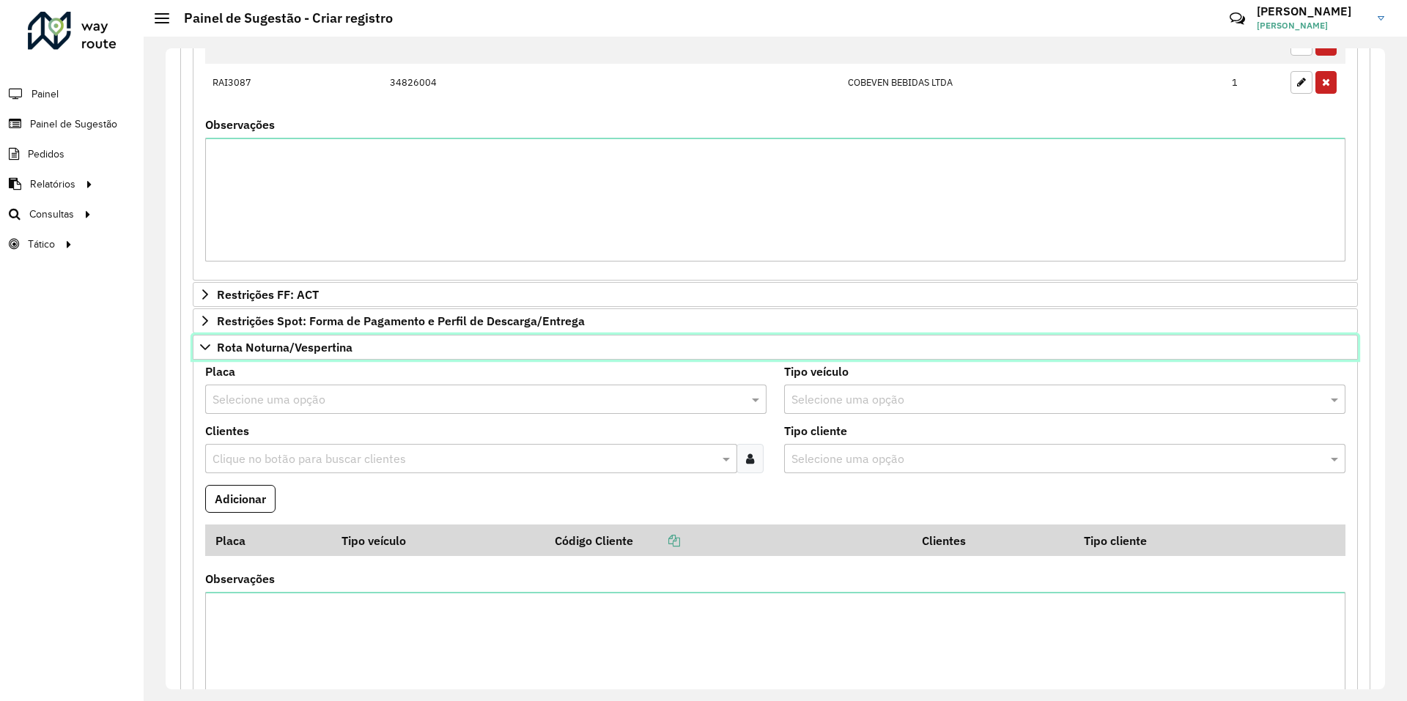
scroll to position [1045, 0]
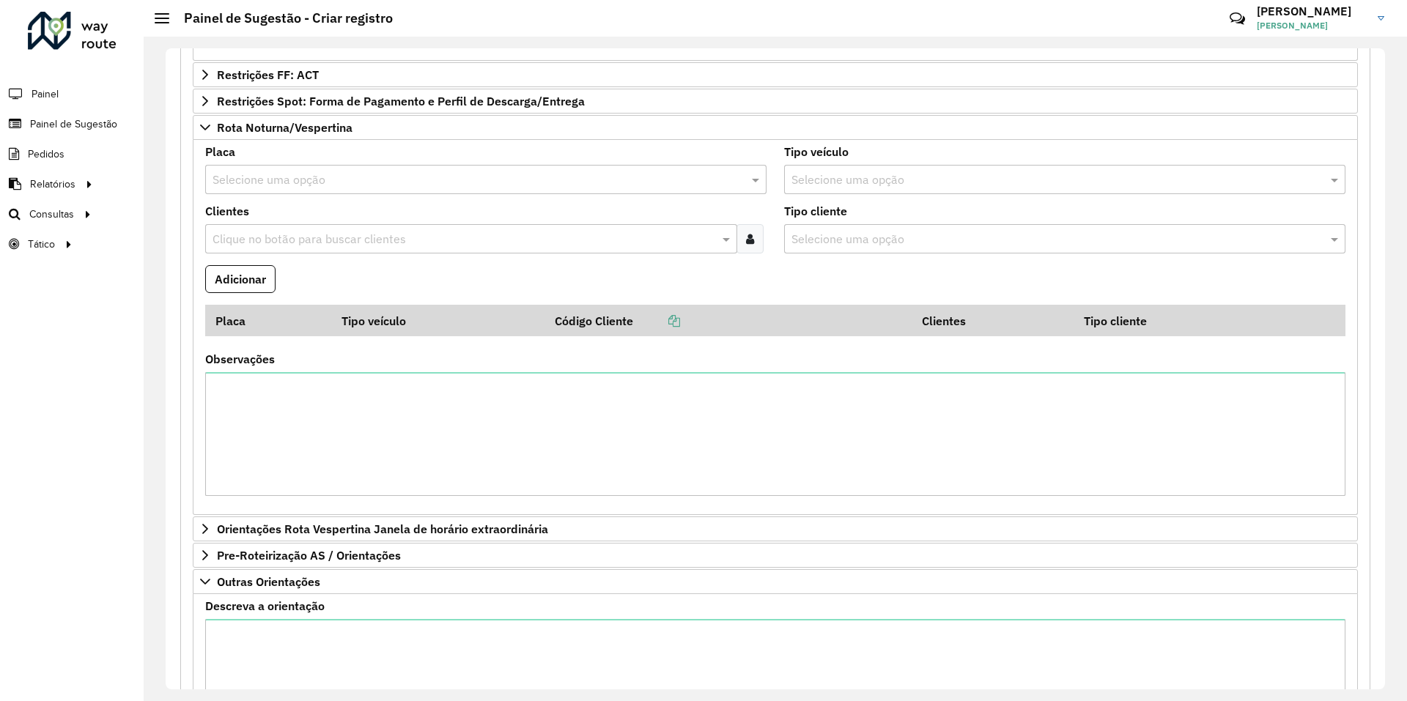
click at [306, 184] on input "text" at bounding box center [471, 181] width 517 height 18
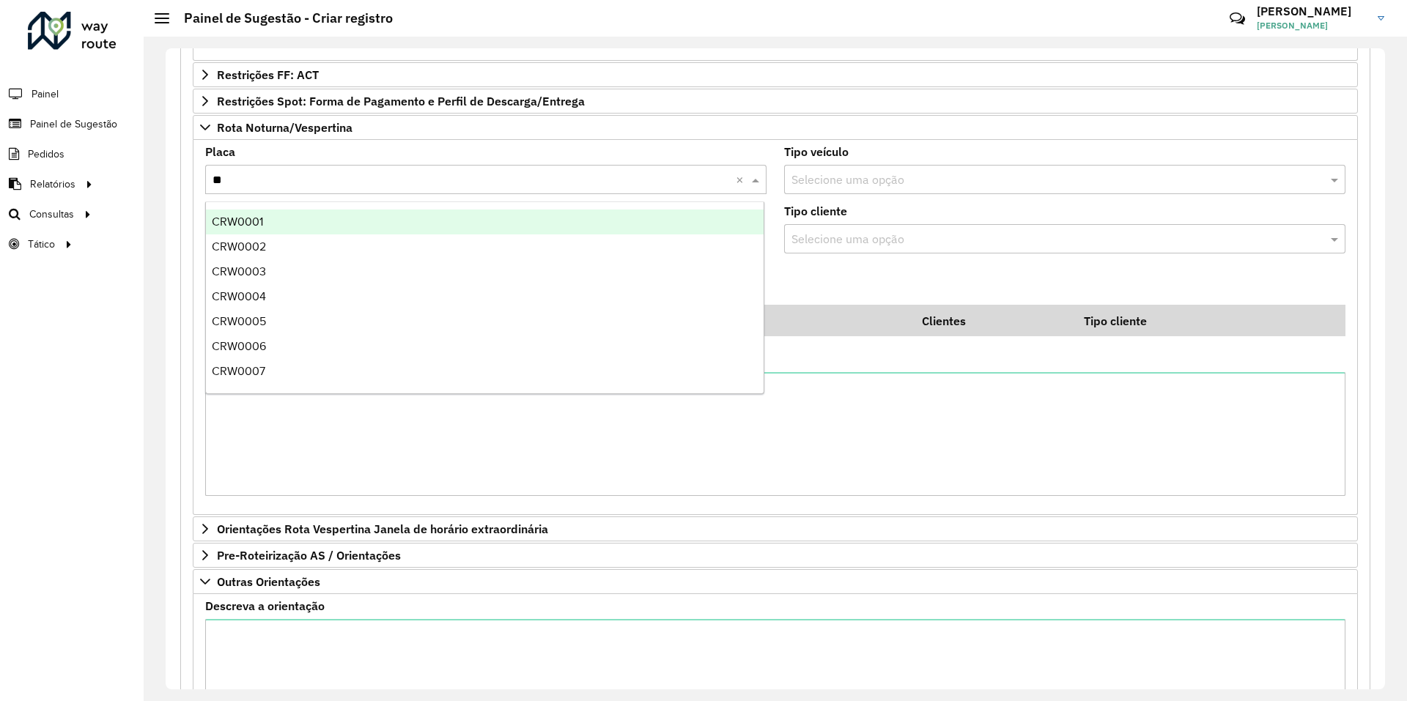
type input "***"
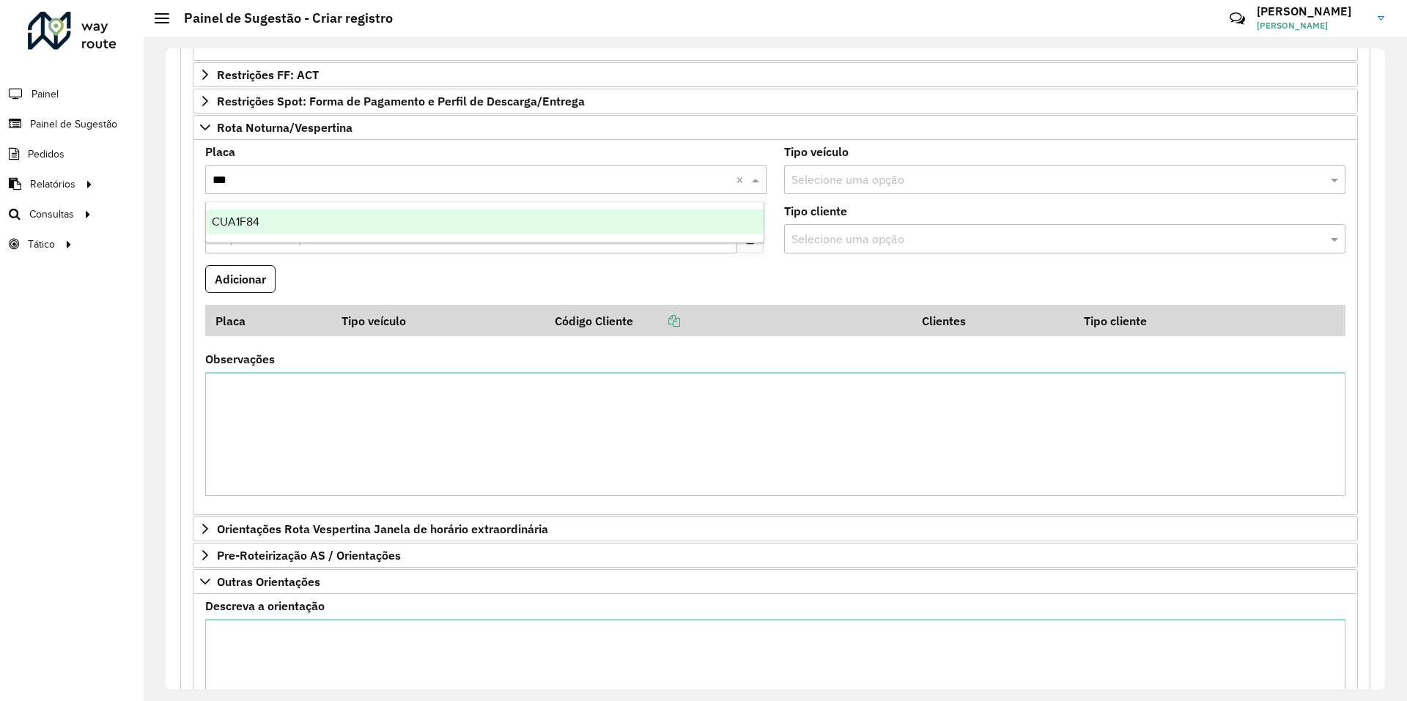
click at [313, 214] on div "CUA1F84" at bounding box center [485, 222] width 558 height 25
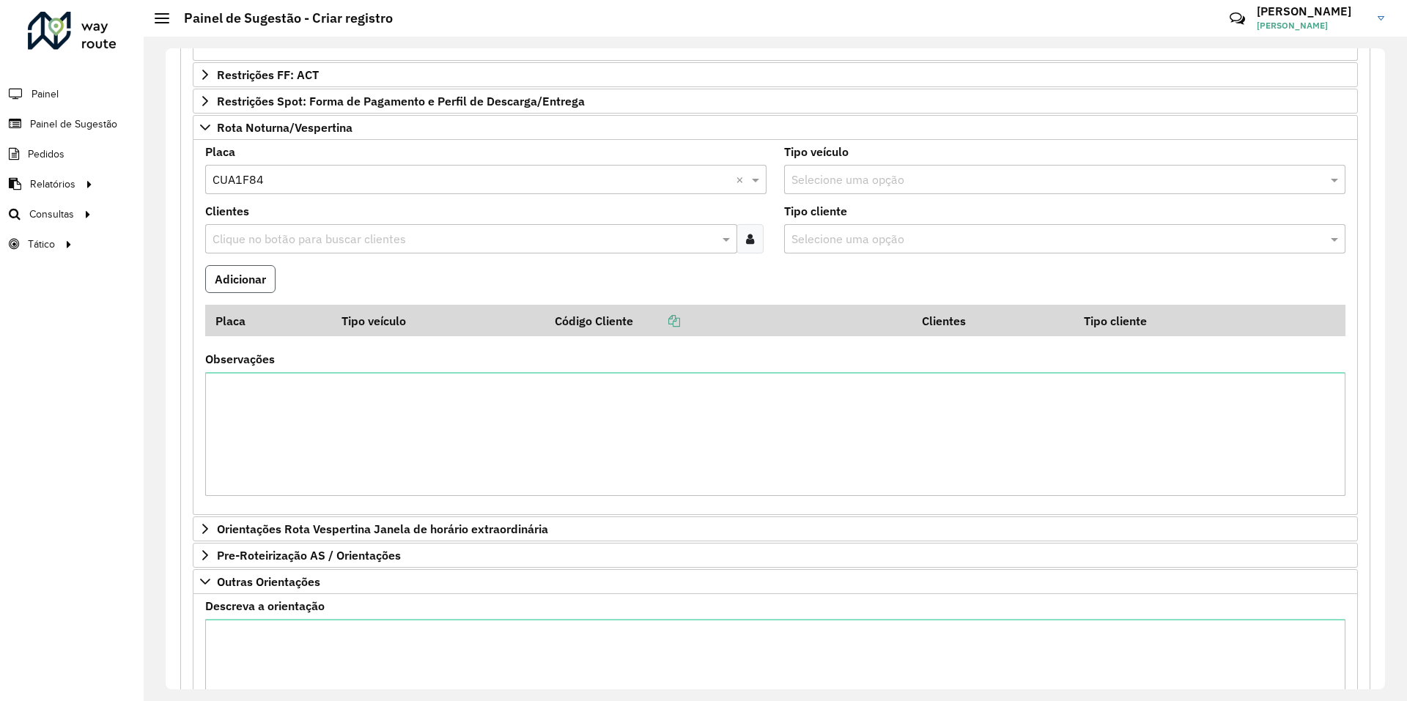
click at [254, 278] on button "Adicionar" at bounding box center [240, 279] width 70 height 28
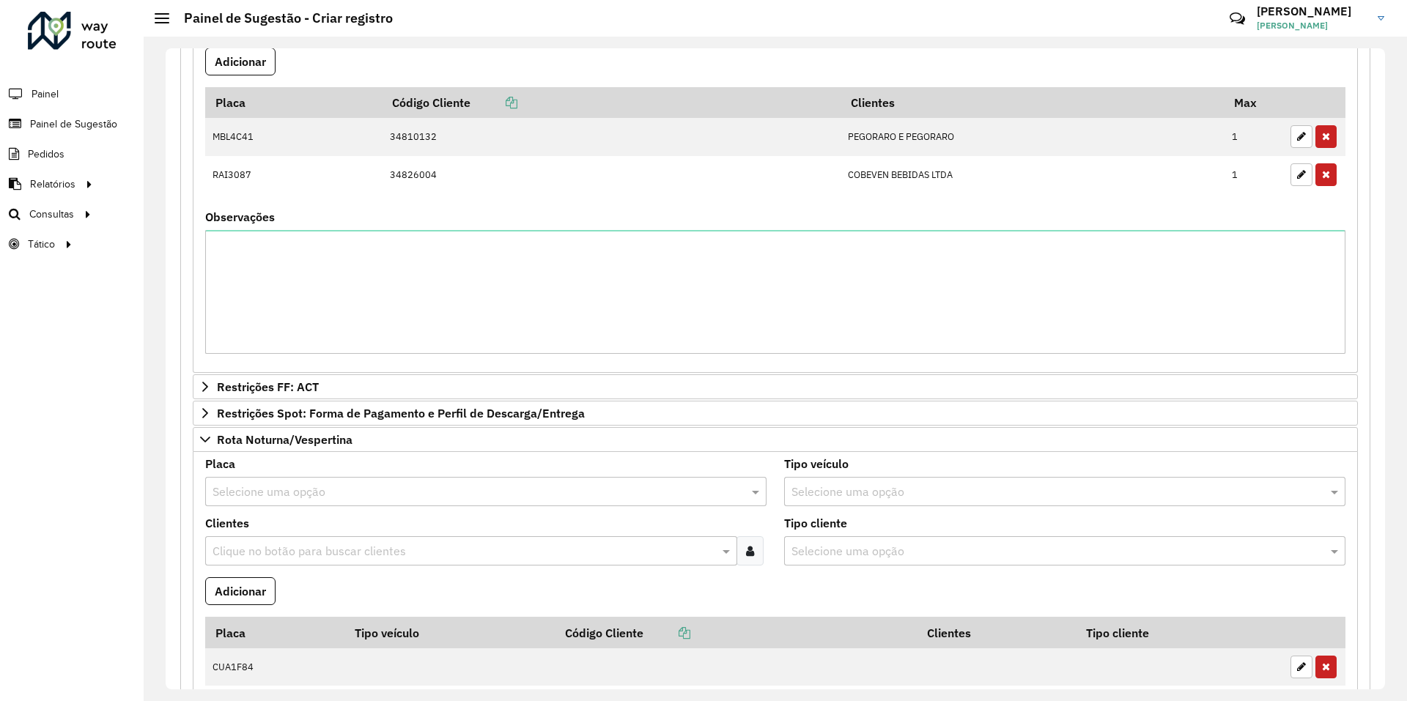
scroll to position [880, 0]
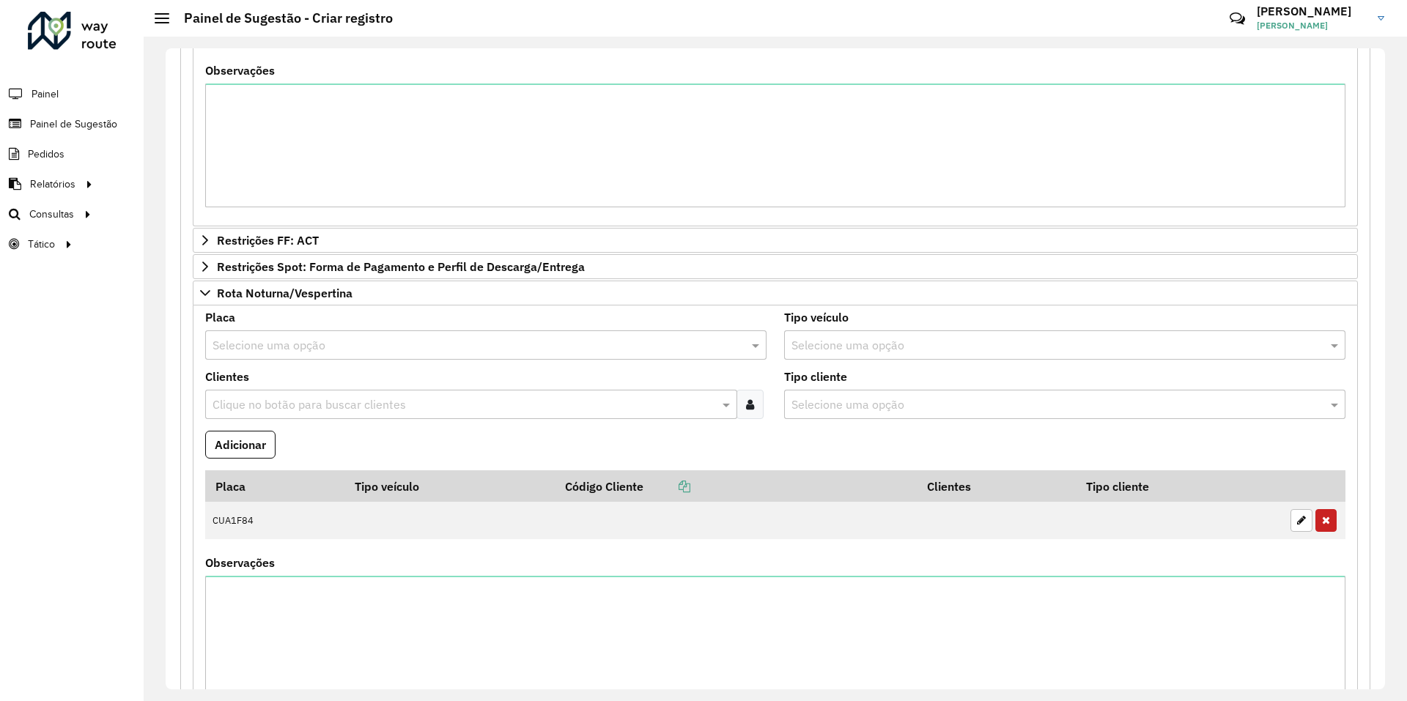
click at [308, 366] on formly-field "Placa Selecione uma opção" at bounding box center [485, 341] width 579 height 59
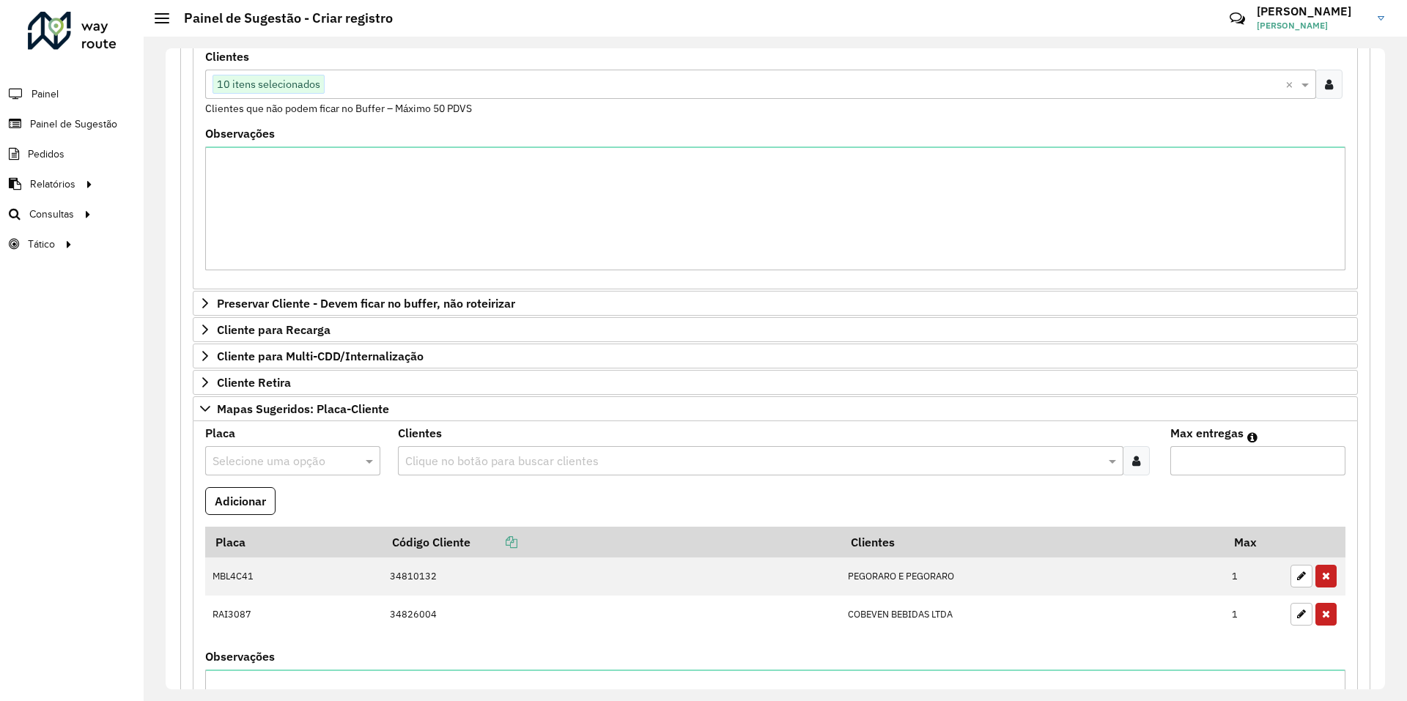
scroll to position [73, 0]
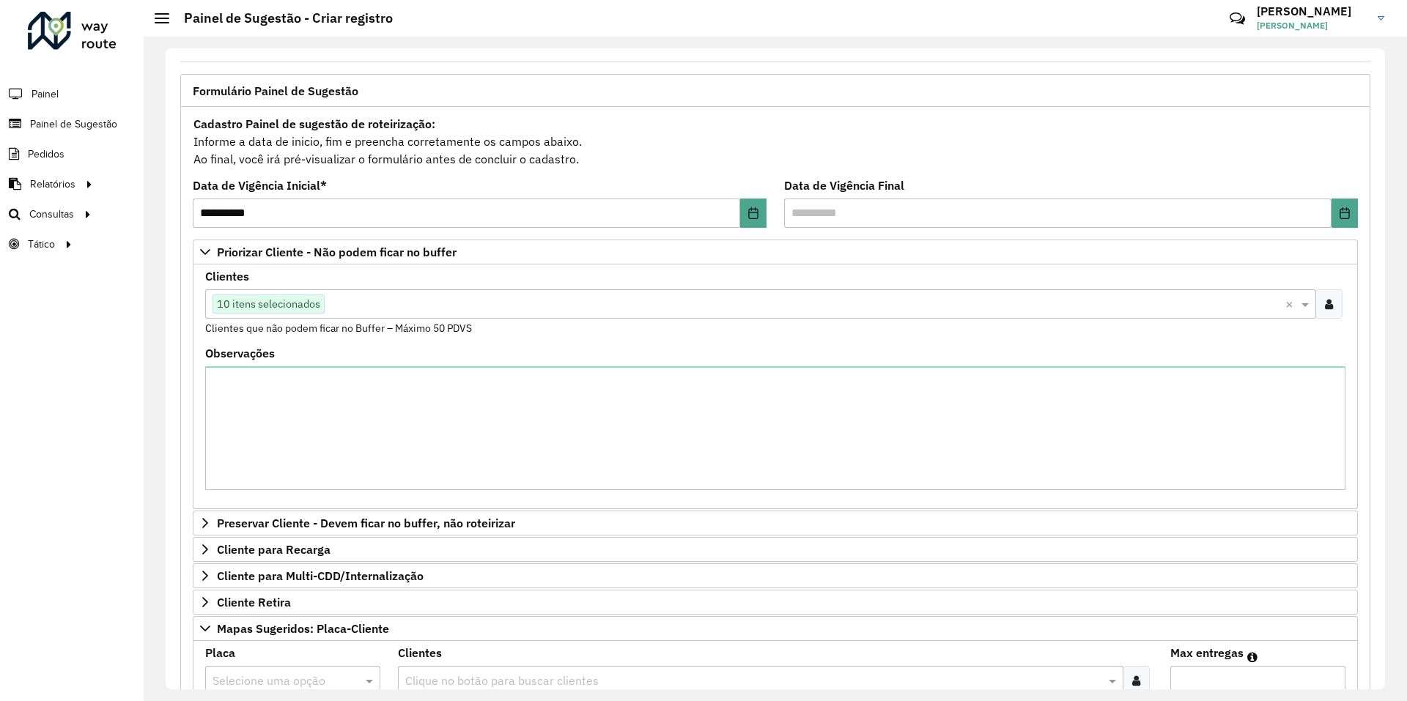
click at [657, 278] on div "Clientes Clique no botão para buscar clientes 10 itens selecionados × Clientes …" at bounding box center [775, 303] width 1140 height 65
click at [655, 301] on input "text" at bounding box center [805, 305] width 961 height 18
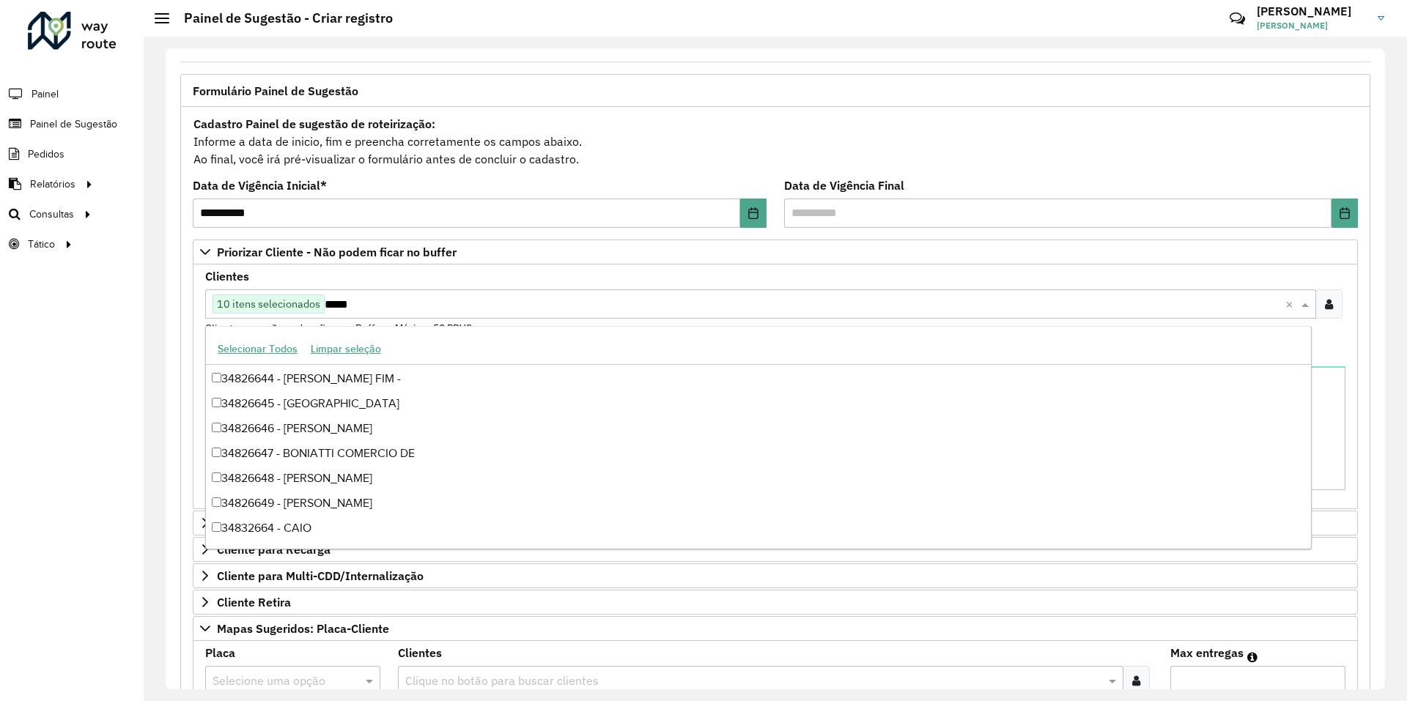
scroll to position [0, 0]
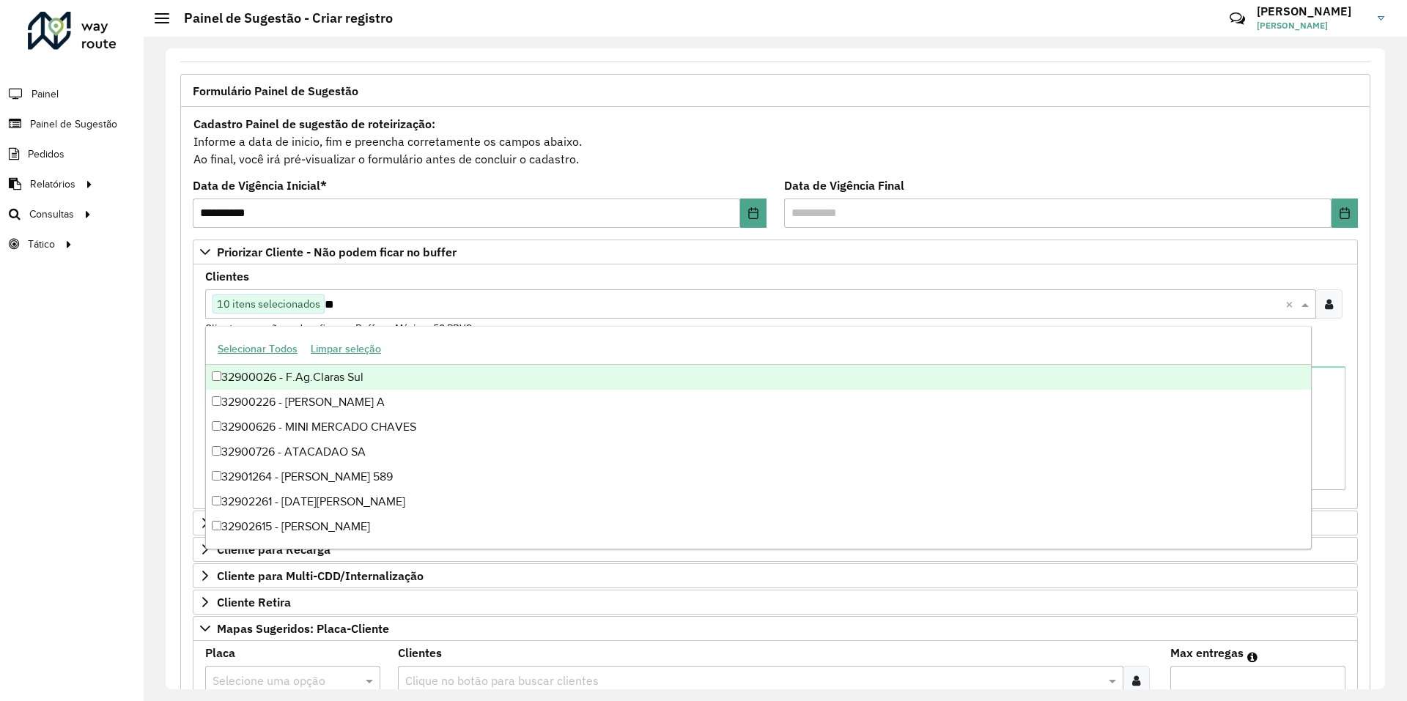
type input "*"
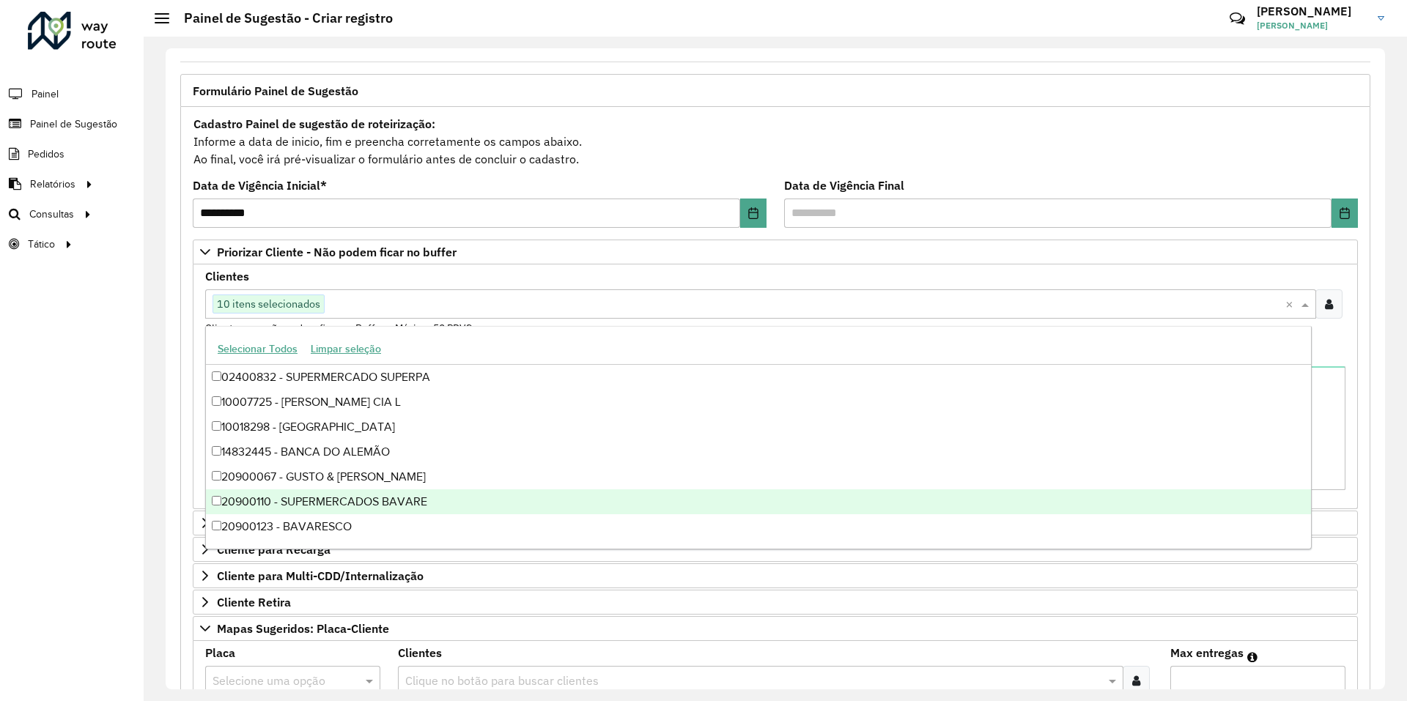
click at [1393, 489] on div "**********" at bounding box center [776, 369] width 1264 height 665
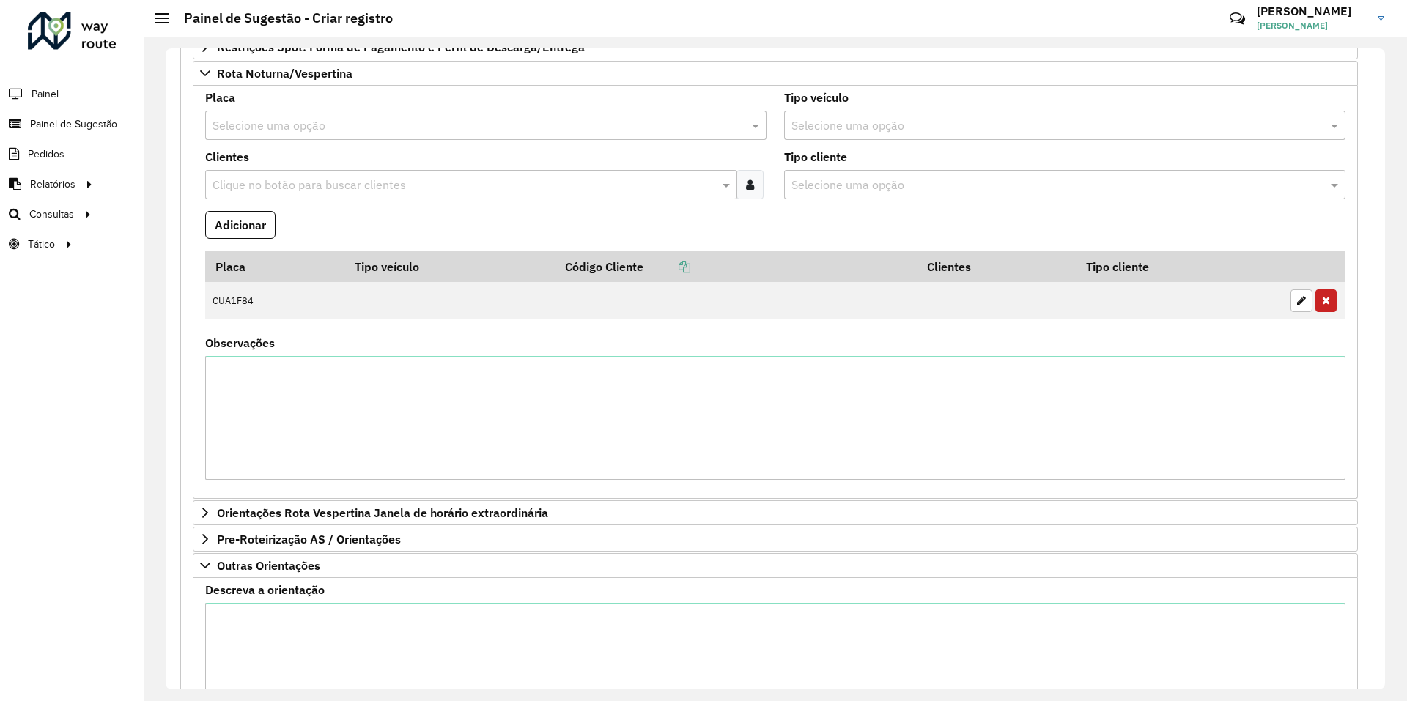
scroll to position [1247, 0]
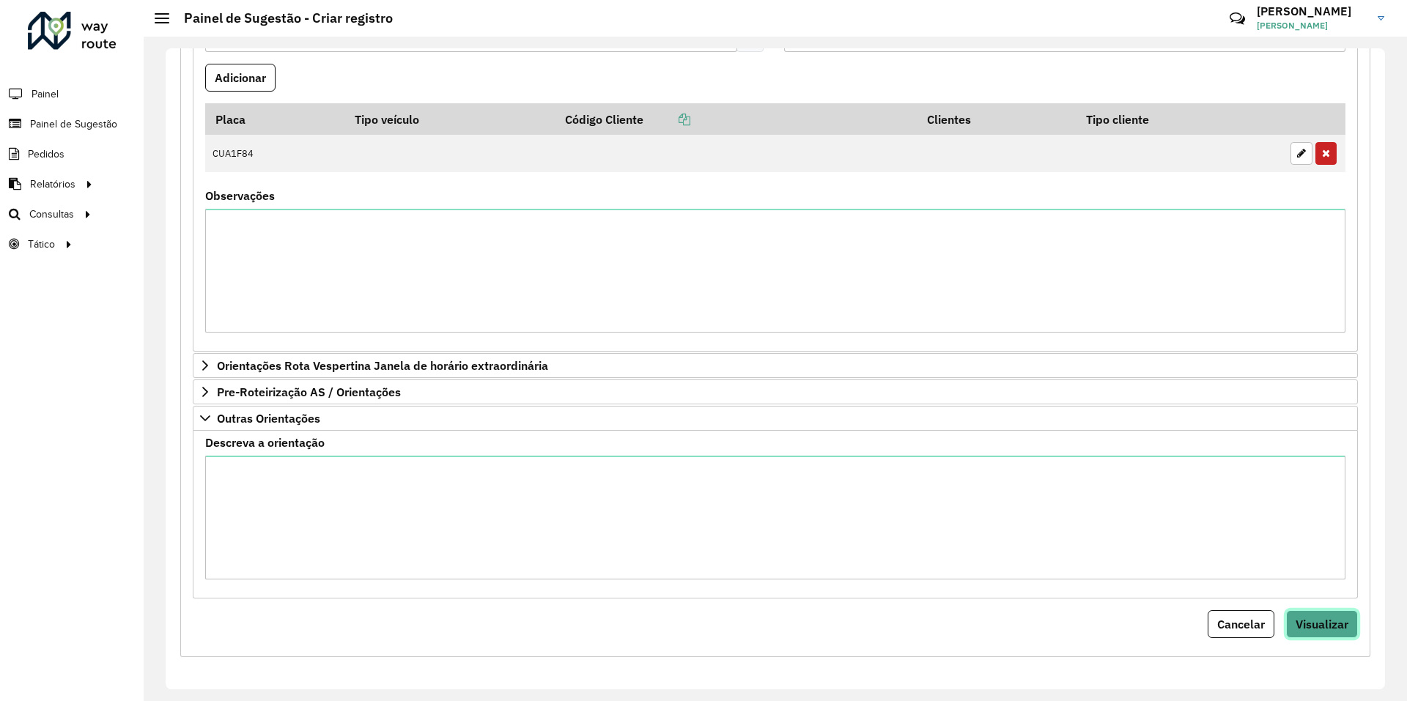
click at [1301, 619] on span "Visualizar" at bounding box center [1322, 624] width 53 height 15
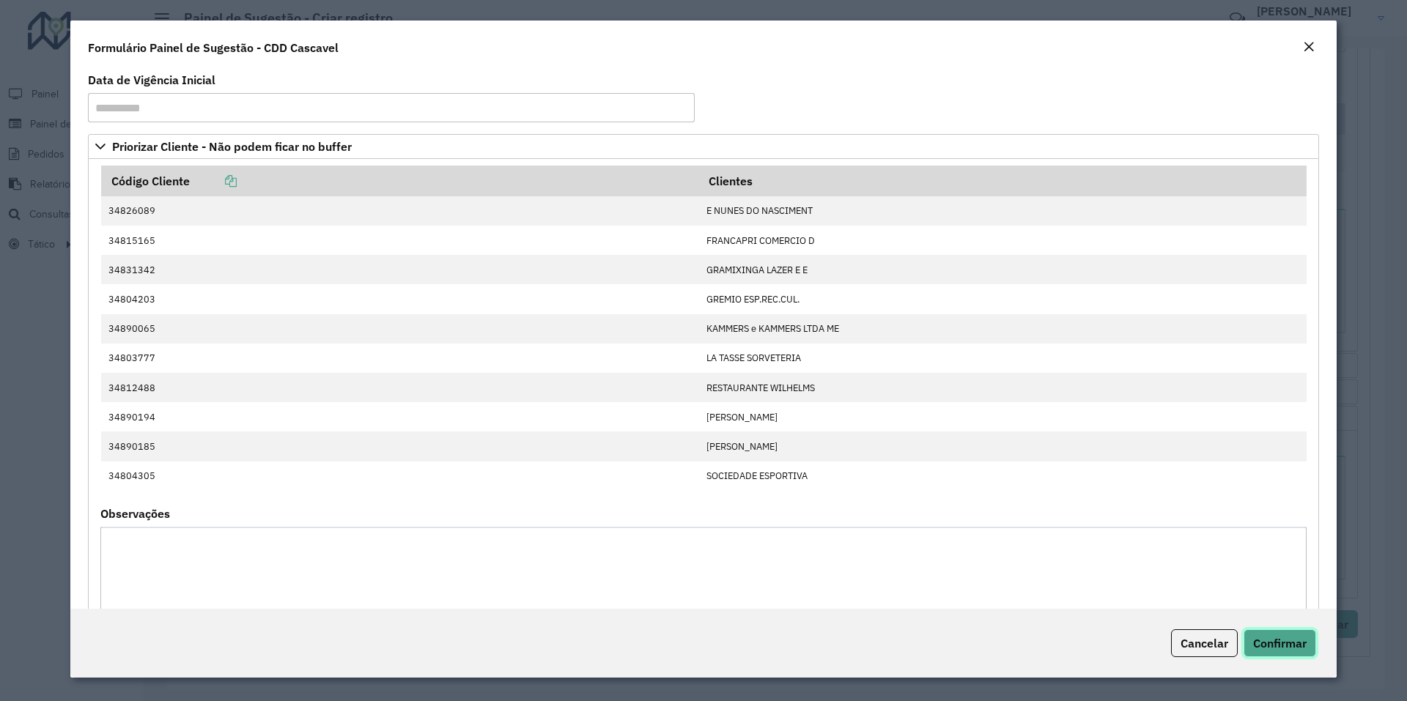
click at [1264, 639] on span "Confirmar" at bounding box center [1280, 643] width 54 height 15
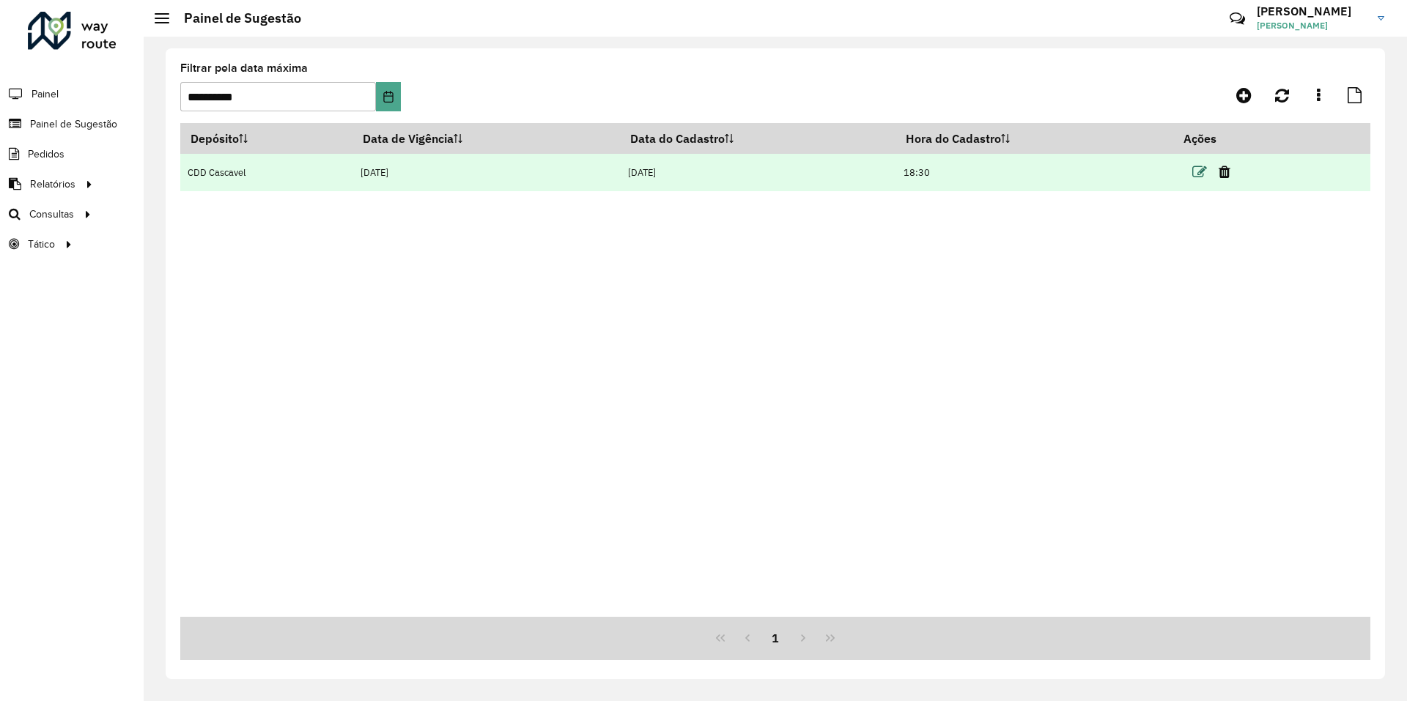
click at [1207, 175] on icon at bounding box center [1200, 172] width 15 height 15
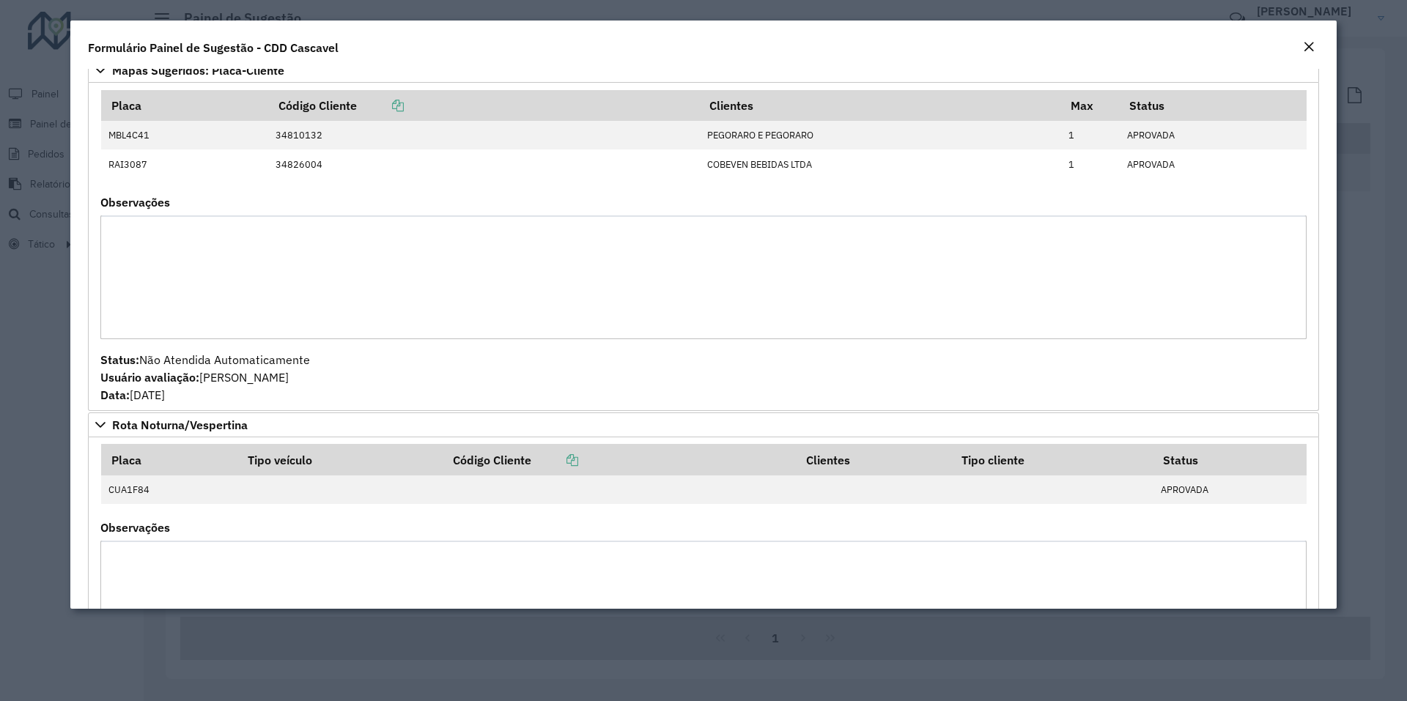
scroll to position [373, 0]
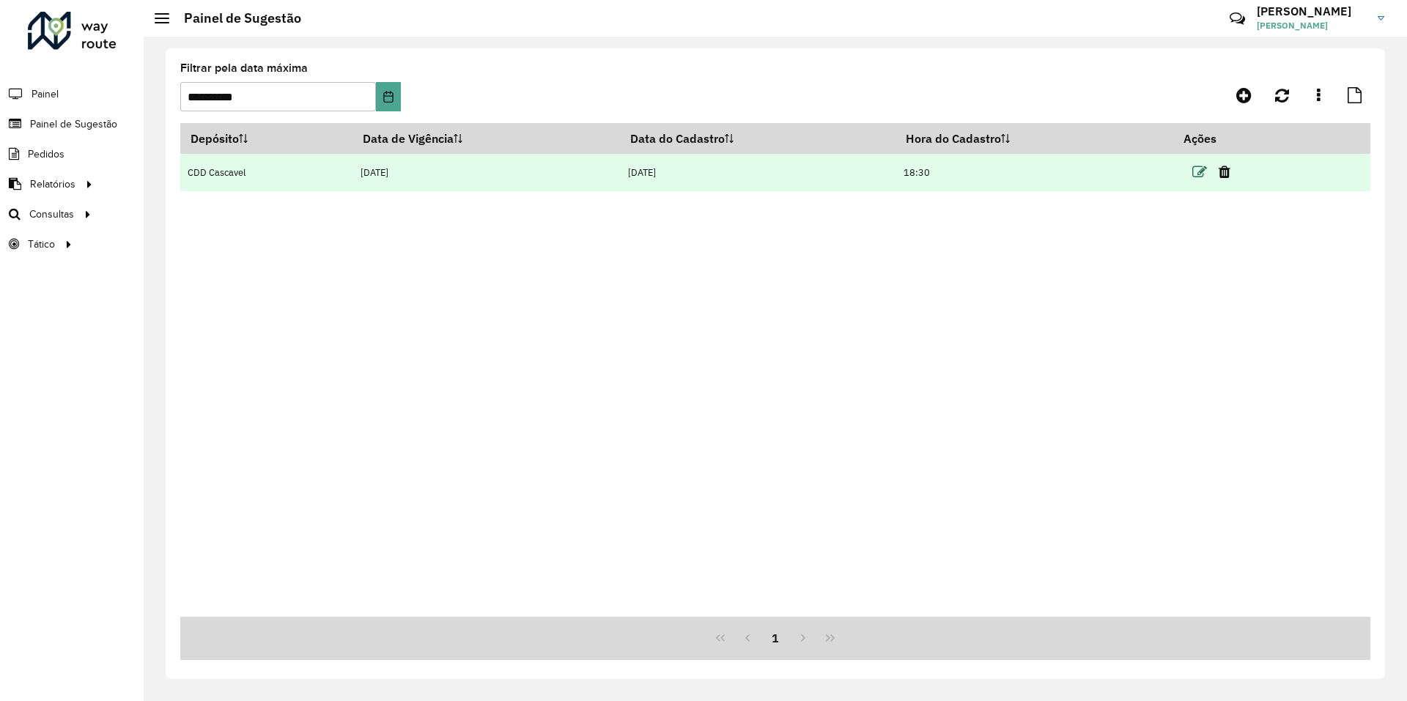
click at [1198, 172] on icon at bounding box center [1200, 172] width 15 height 15
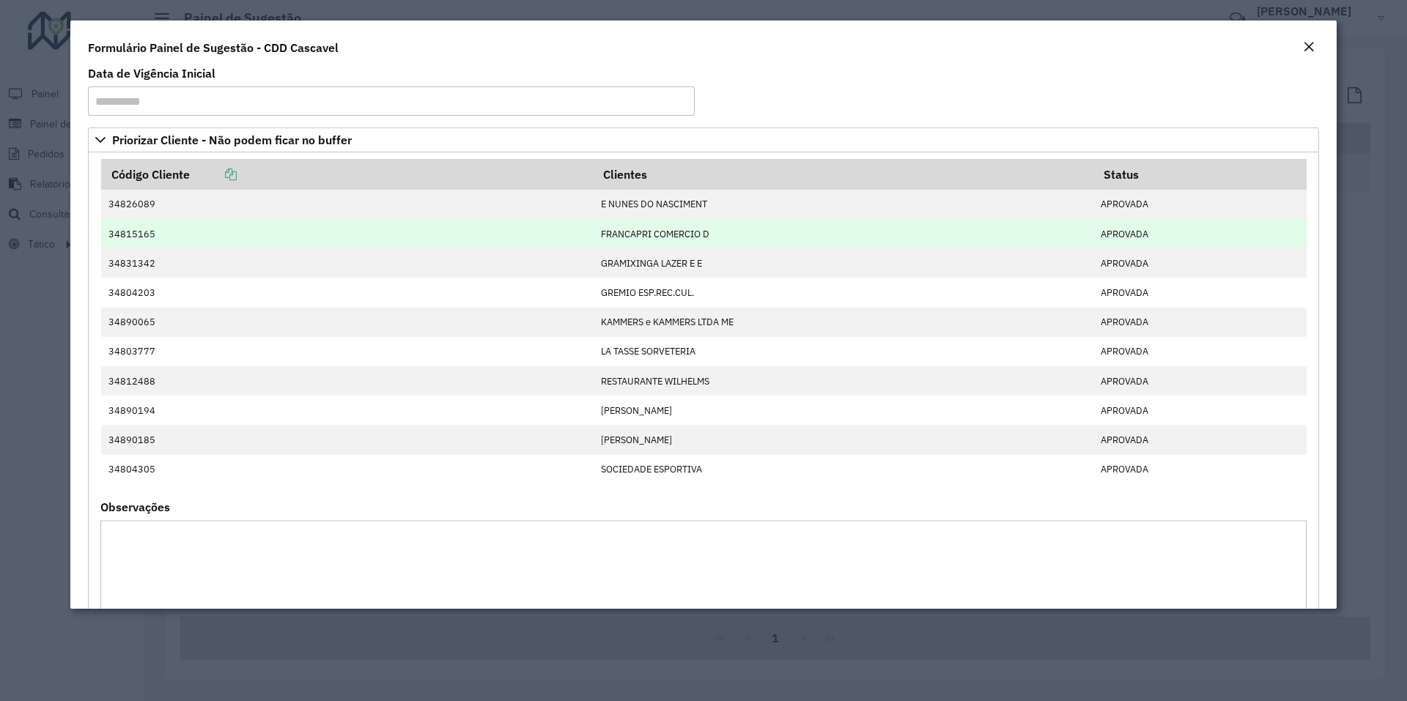
scroll to position [0, 0]
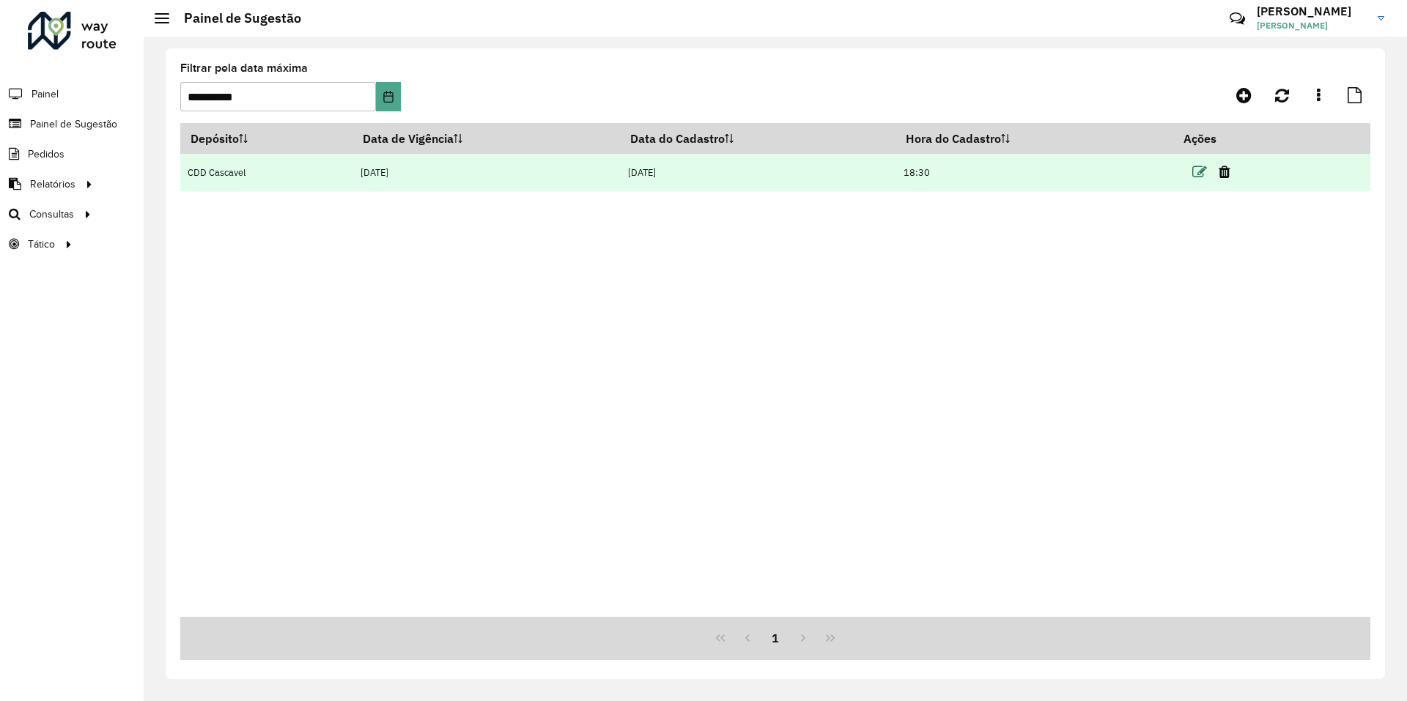
click at [1205, 174] on icon at bounding box center [1200, 172] width 15 height 15
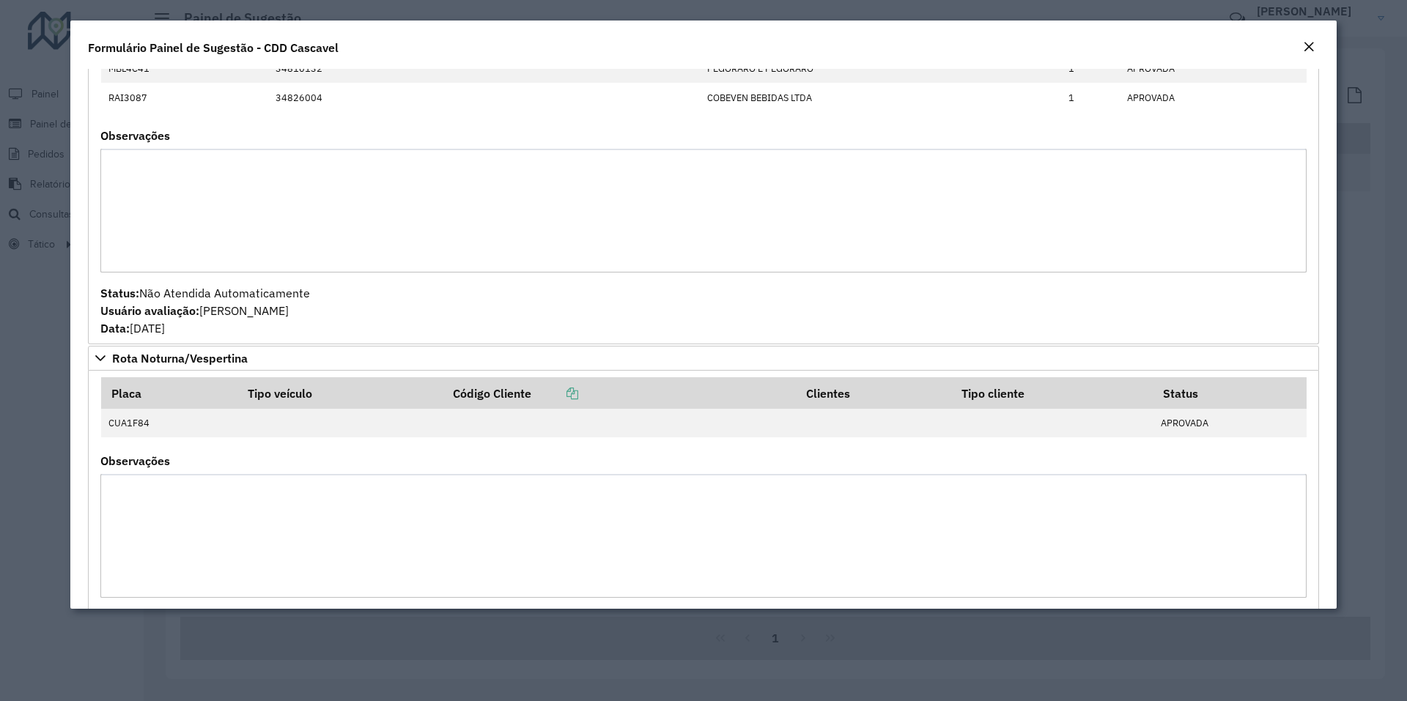
scroll to position [813, 0]
